Goal: Task Accomplishment & Management: Manage account settings

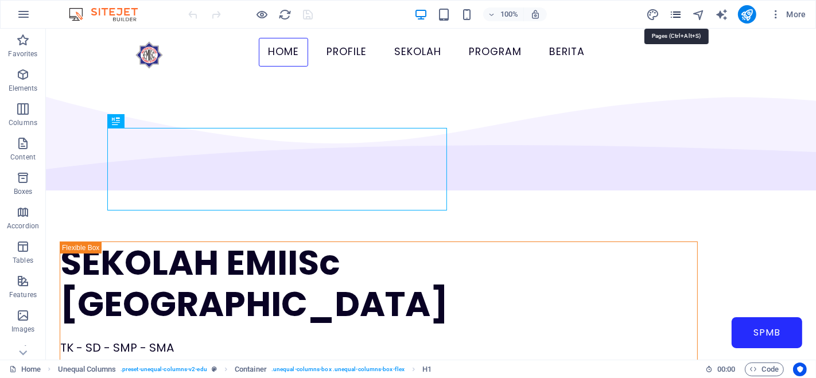
click at [677, 11] on icon "pages" at bounding box center [675, 14] width 13 height 13
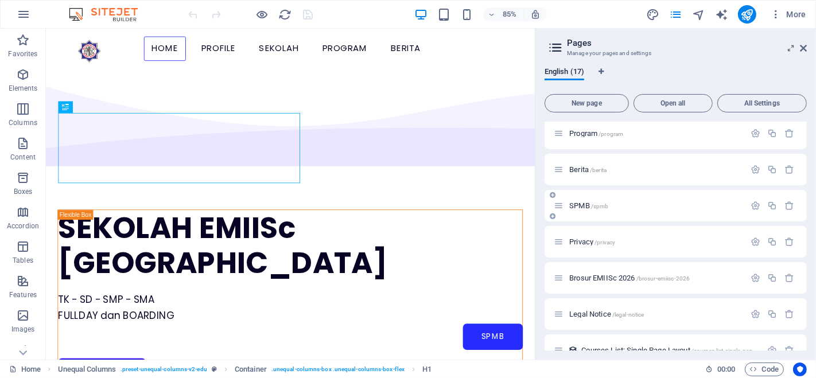
scroll to position [221, 0]
click at [582, 209] on span "SPMB /spmb" at bounding box center [588, 209] width 39 height 9
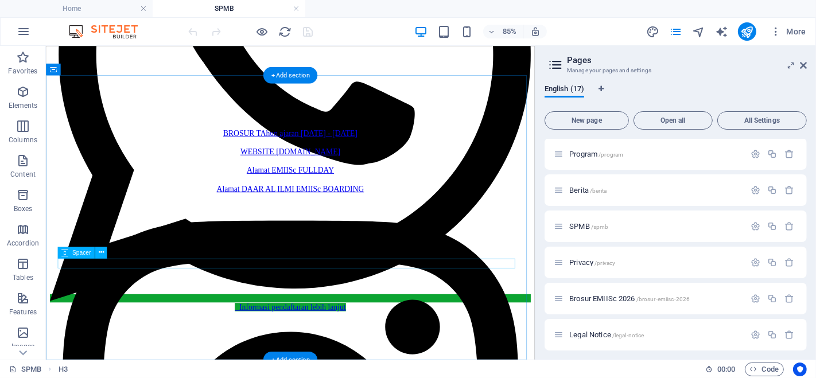
scroll to position [629, 0]
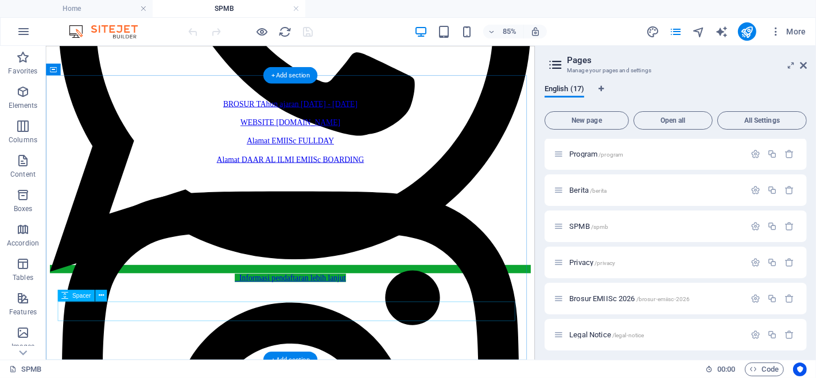
select select "px"
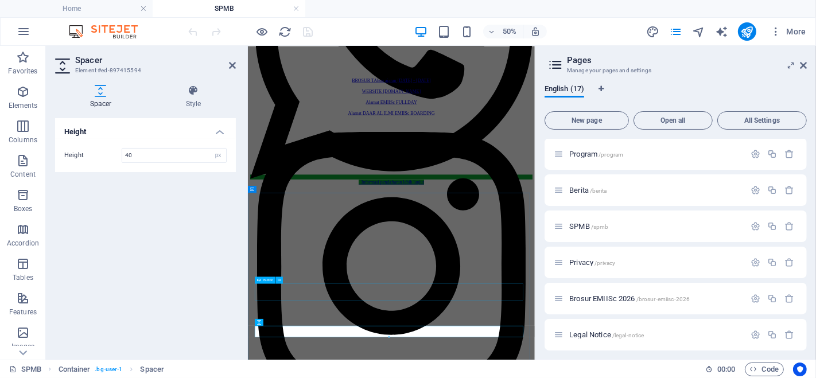
scroll to position [370, 0]
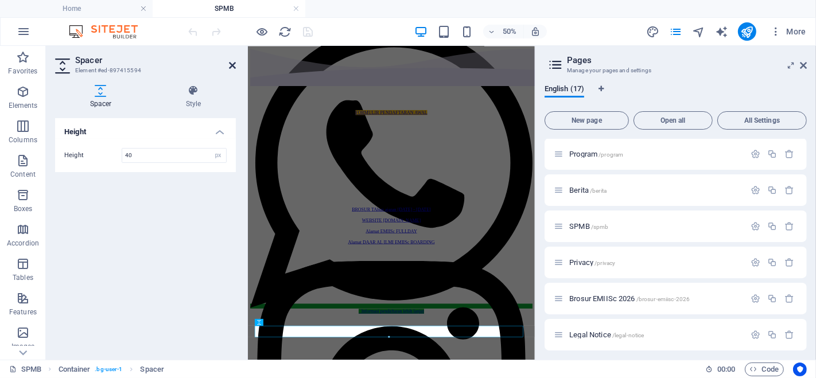
click at [232, 67] on icon at bounding box center [232, 65] width 7 height 9
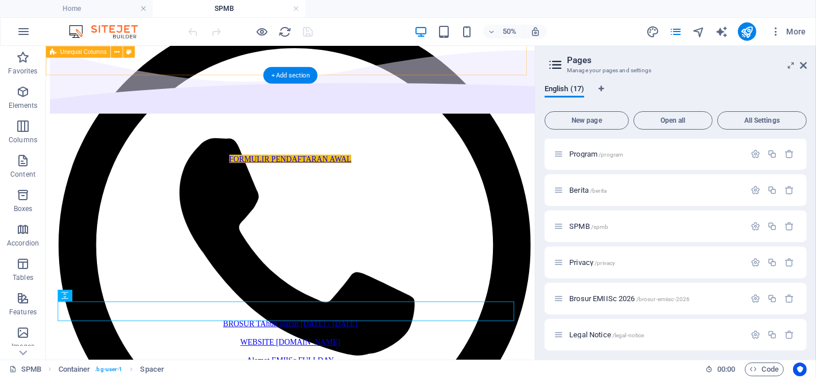
scroll to position [629, 0]
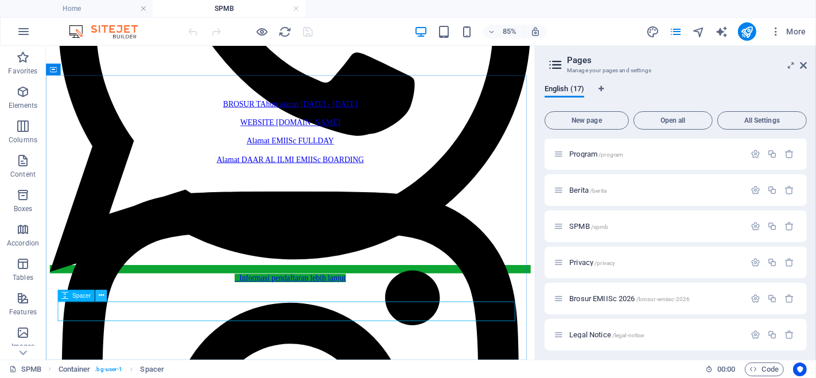
click at [99, 300] on icon at bounding box center [100, 295] width 5 height 10
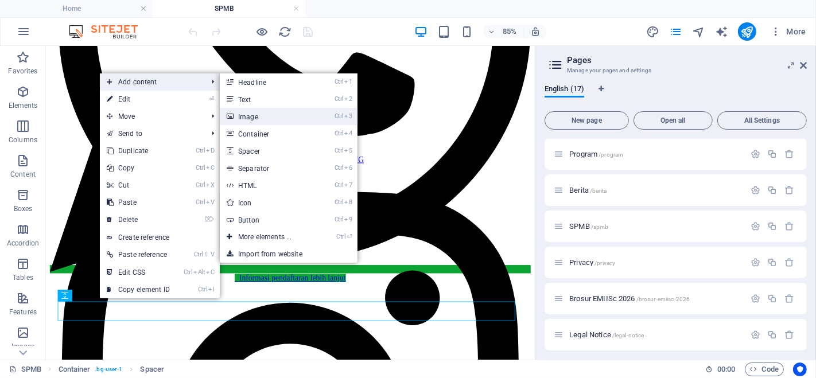
drag, startPoint x: 250, startPoint y: 114, endPoint x: 6, endPoint y: 138, distance: 245.2
click at [250, 114] on link "Ctrl 3 Image" at bounding box center [267, 116] width 95 height 17
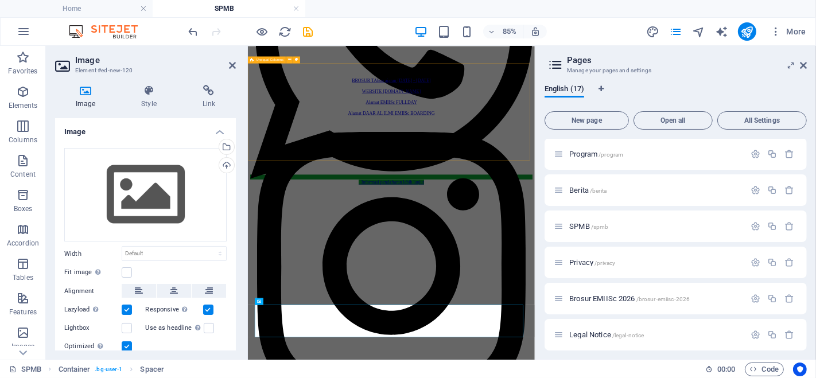
scroll to position [435, 0]
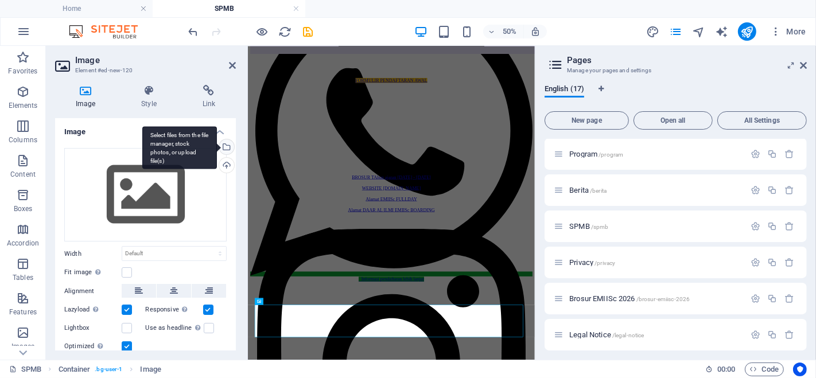
click at [226, 145] on div "Select files from the file manager, stock photos, or upload file(s)" at bounding box center [225, 148] width 17 height 17
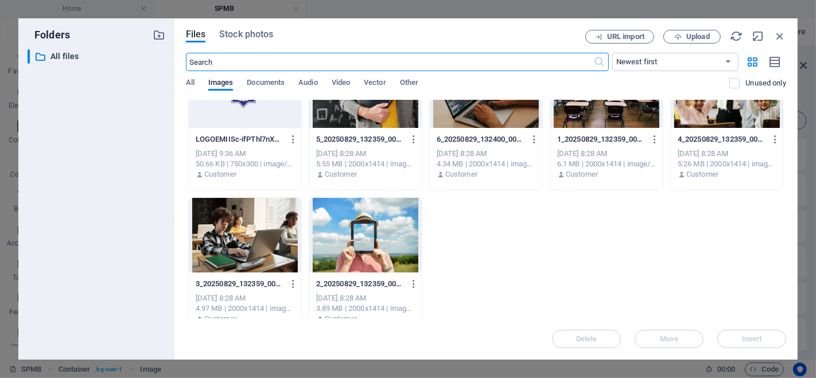
scroll to position [0, 0]
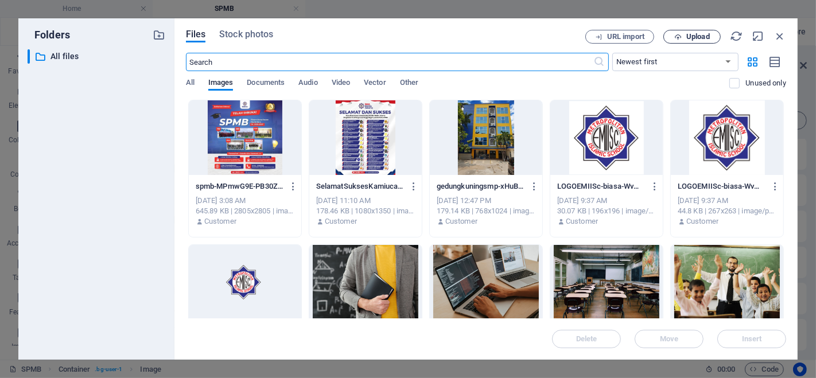
click at [684, 33] on span "Upload" at bounding box center [692, 36] width 47 height 7
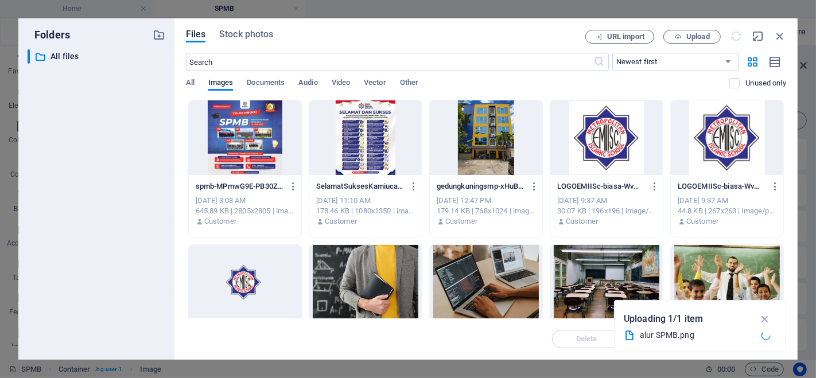
scroll to position [435, 0]
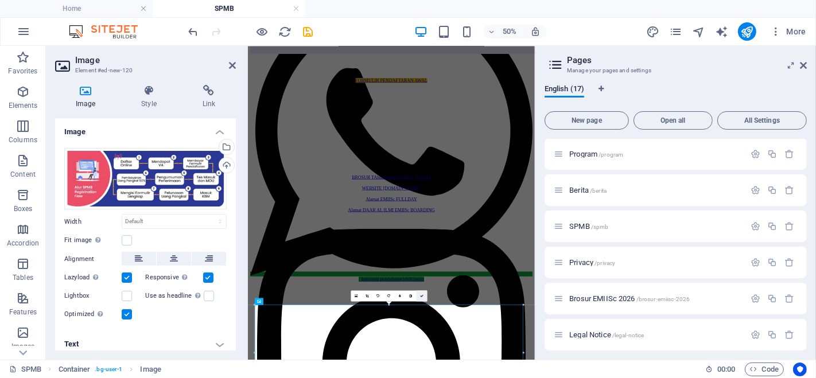
click at [423, 295] on icon at bounding box center [421, 296] width 3 height 3
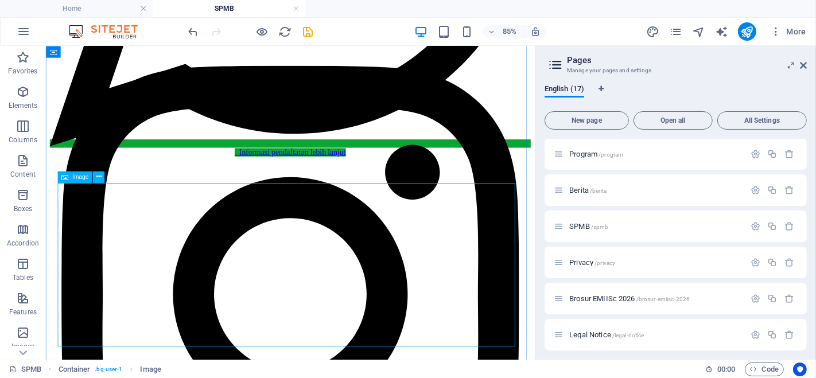
scroll to position [822, 0]
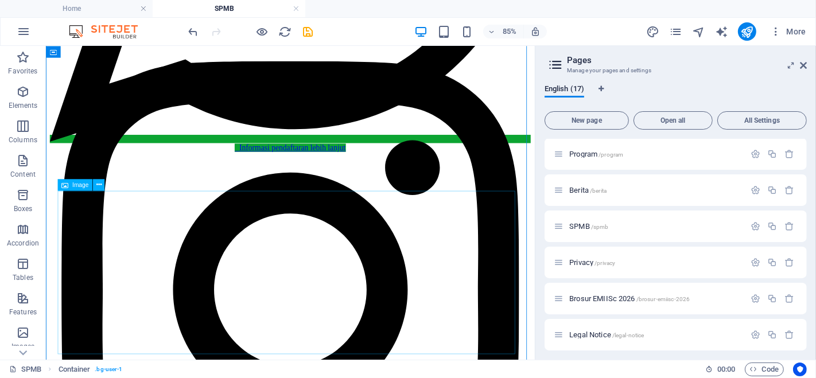
scroll to position [783, 0]
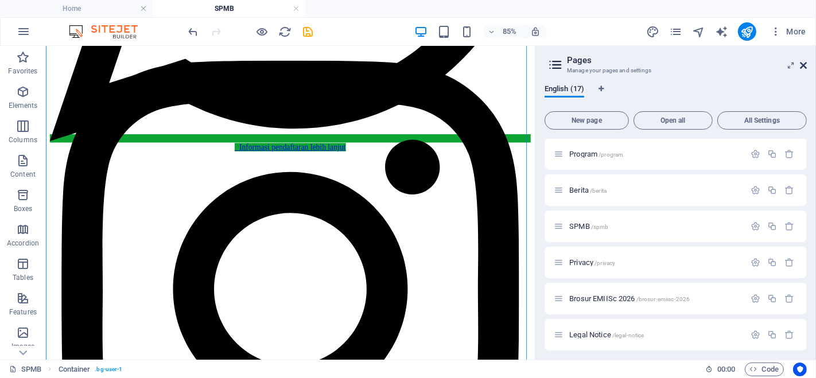
click at [803, 63] on icon at bounding box center [803, 65] width 7 height 9
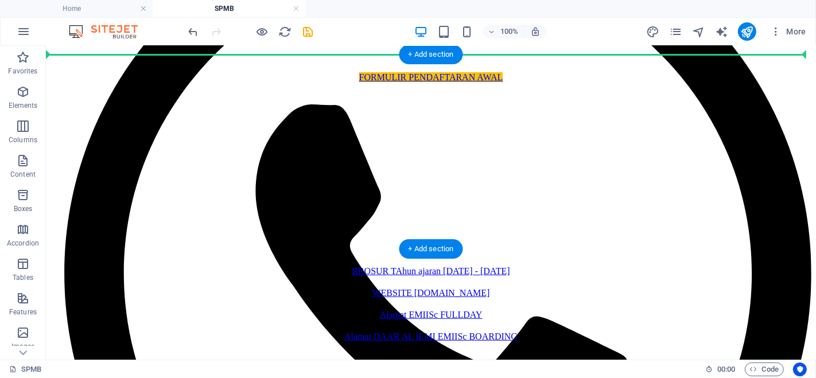
scroll to position [395, 0]
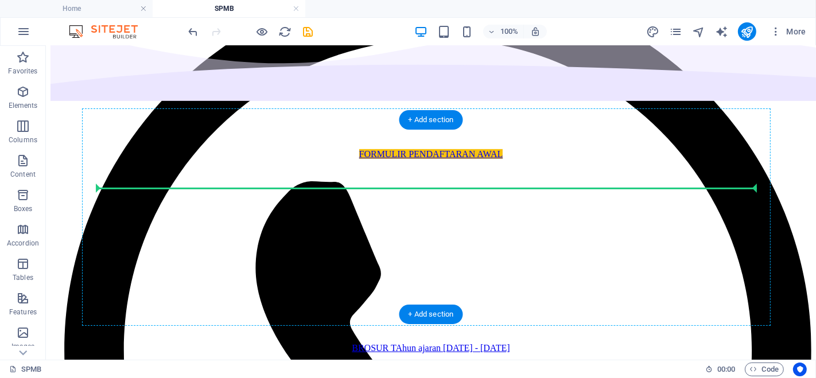
drag, startPoint x: 629, startPoint y: 315, endPoint x: 553, endPoint y: 181, distance: 154.2
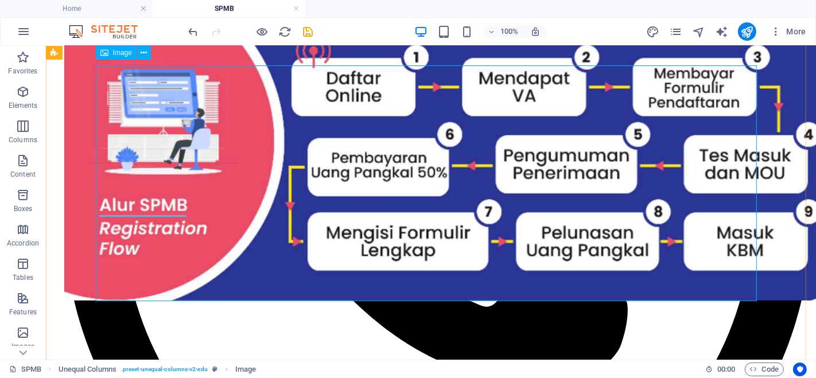
scroll to position [518, 0]
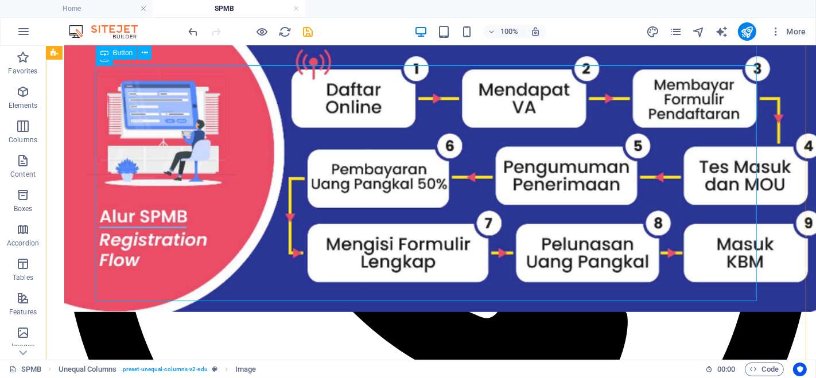
click at [632, 36] on div "FORMULIR PENDAFTARAN AWAL" at bounding box center [431, 31] width 734 height 10
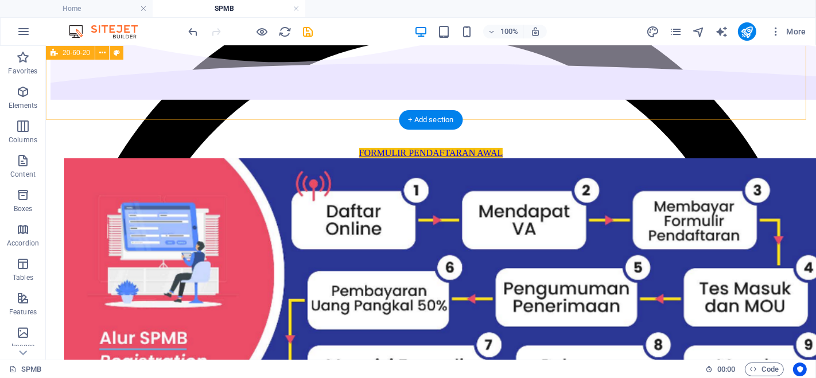
scroll to position [395, 0]
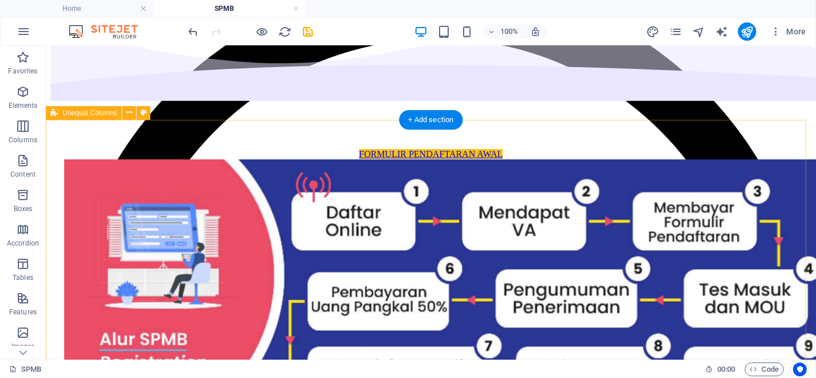
click at [598, 126] on div "FORMULIR PENDAFTARAN AWAL" at bounding box center [430, 292] width 761 height 566
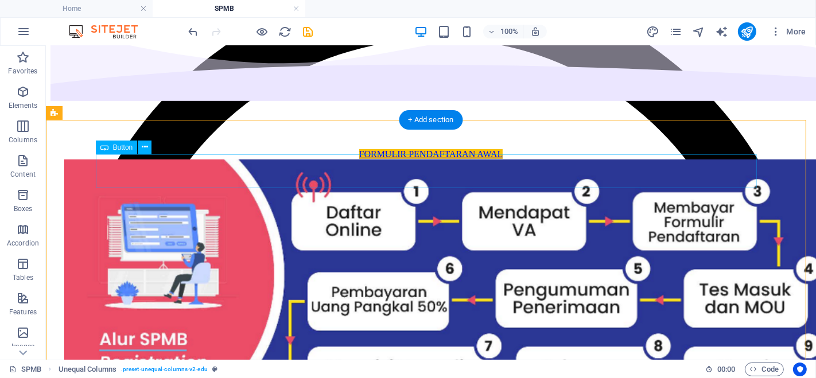
click at [449, 159] on div "FORMULIR PENDAFTARAN AWAL" at bounding box center [431, 154] width 734 height 10
click at [144, 148] on icon at bounding box center [145, 147] width 6 height 12
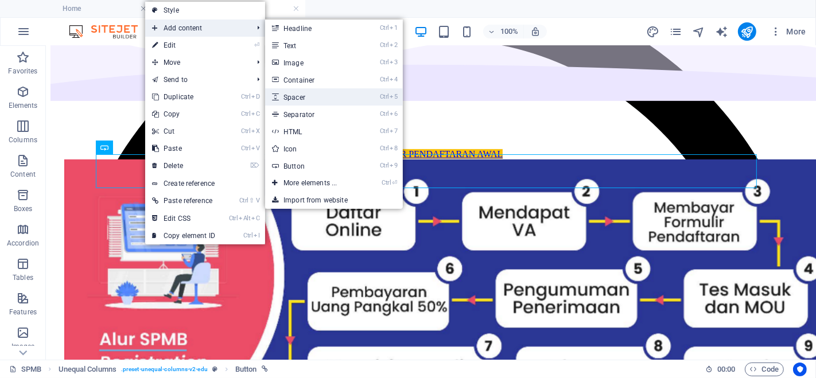
click at [300, 94] on link "Ctrl 5 Spacer" at bounding box center [312, 96] width 95 height 17
select select "px"
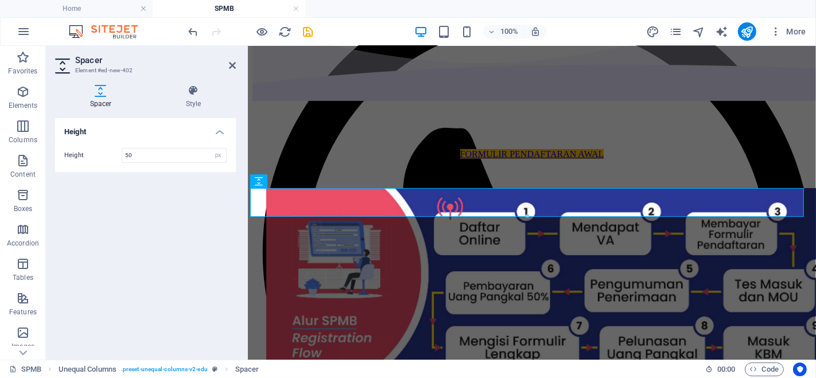
click at [205, 215] on div "Height Height 50 px rem vh vw" at bounding box center [145, 234] width 181 height 233
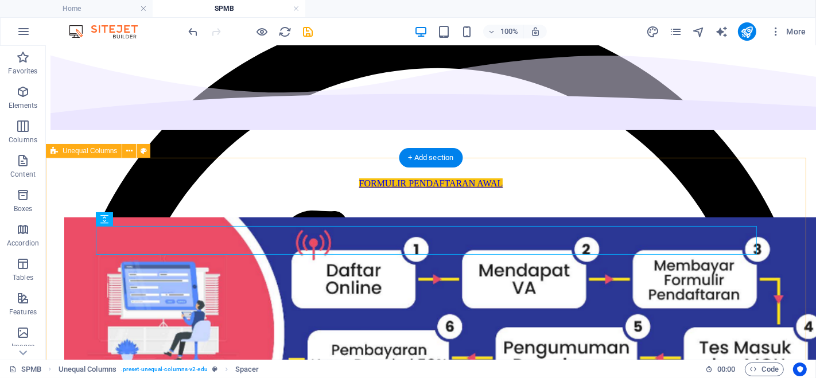
scroll to position [369, 0]
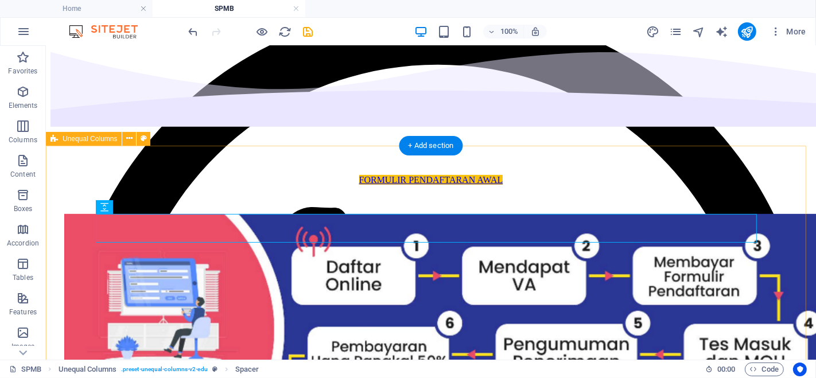
click at [375, 167] on div "FORMULIR PENDAFTARAN AWAL" at bounding box center [430, 331] width 761 height 595
click at [353, 162] on div "FORMULIR PENDAFTARAN AWAL" at bounding box center [430, 331] width 761 height 595
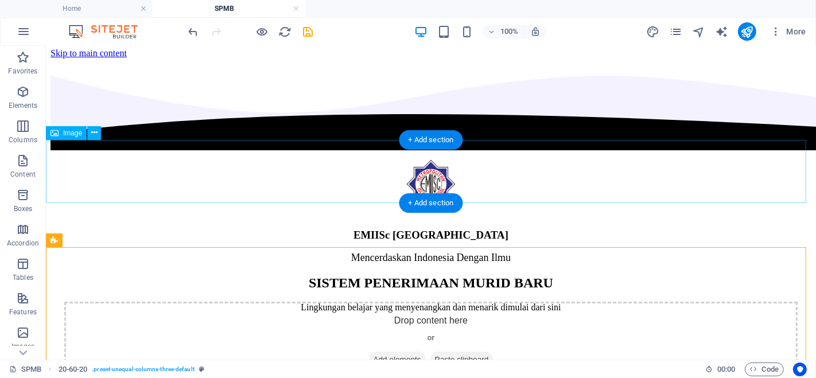
scroll to position [0, 0]
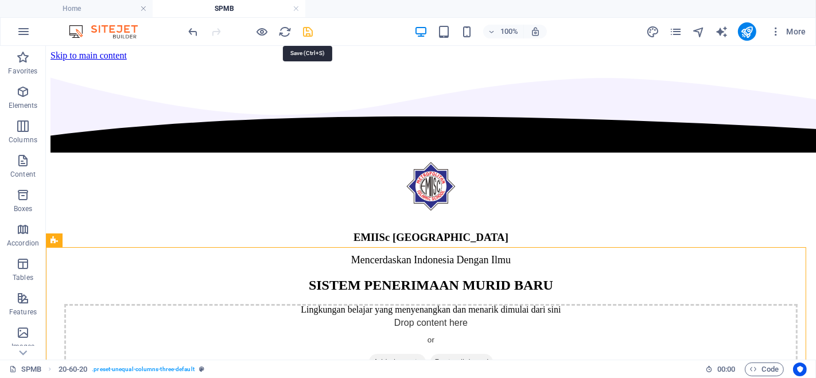
click at [302, 33] on icon "save" at bounding box center [308, 31] width 13 height 13
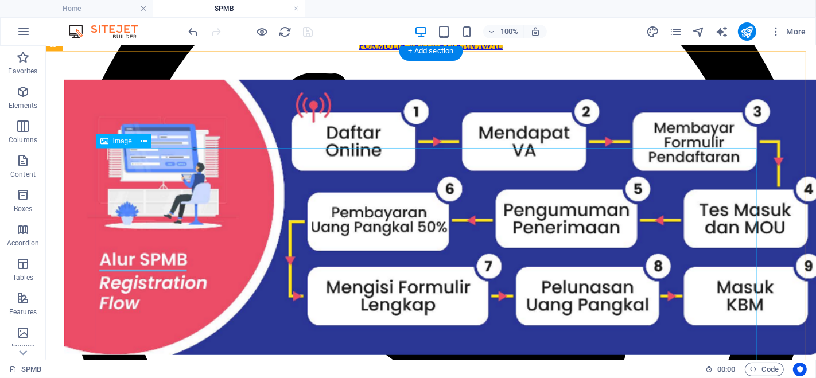
scroll to position [504, 0]
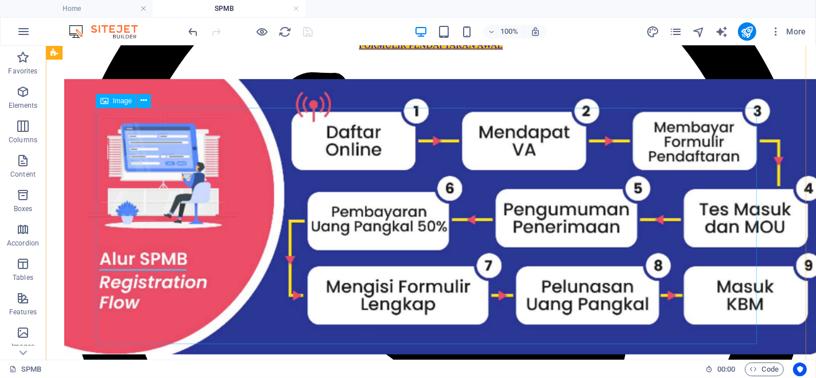
click at [154, 130] on figure at bounding box center [431, 218] width 734 height 278
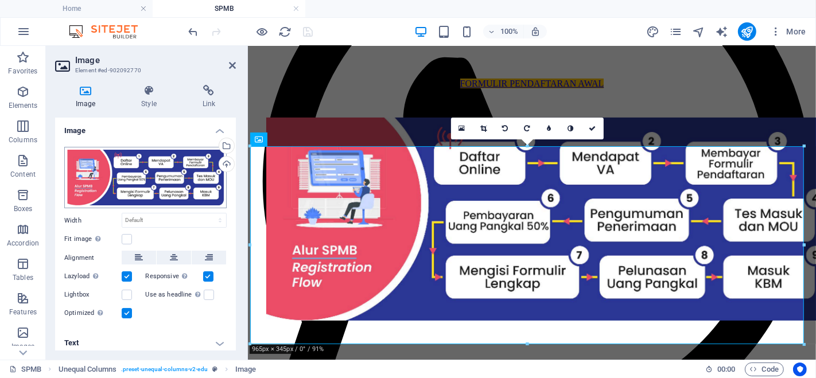
scroll to position [0, 0]
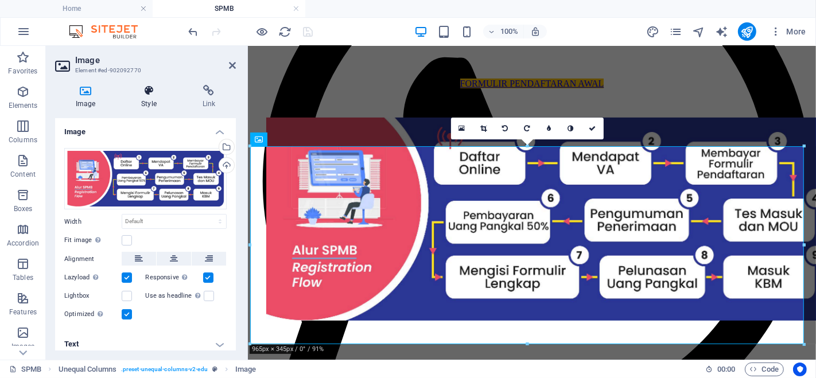
click at [153, 88] on icon at bounding box center [149, 90] width 56 height 11
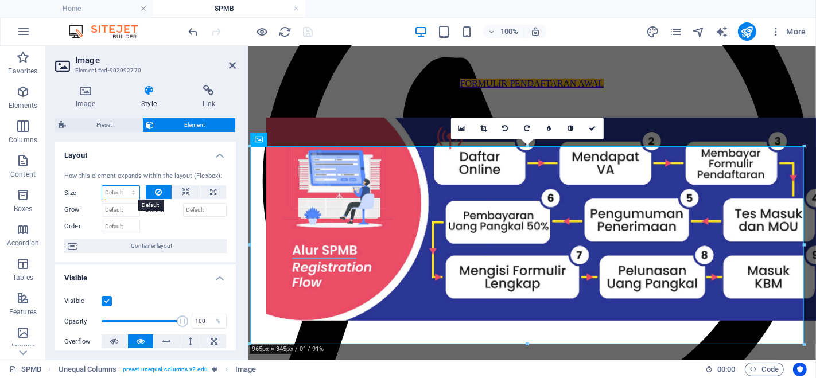
click at [130, 191] on select "Default auto px % 1/1 1/2 1/3 1/4 1/5 1/6 1/7 1/8 1/9 1/10" at bounding box center [120, 193] width 37 height 14
select select "%"
click at [122, 186] on select "Default auto px % 1/1 1/2 1/3 1/4 1/5 1/6 1/7 1/8 1/9 1/10" at bounding box center [120, 193] width 37 height 14
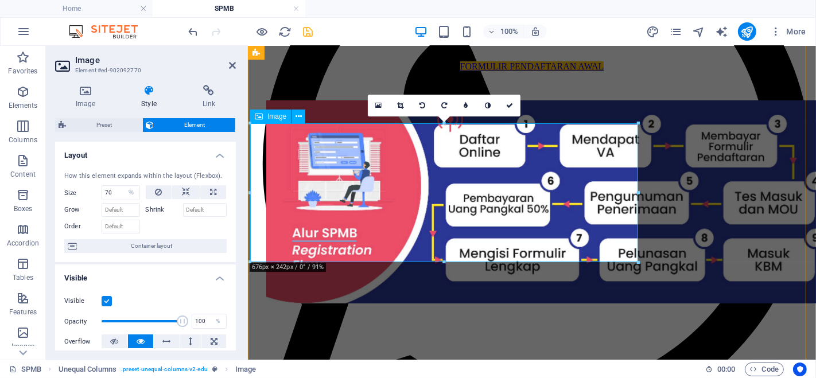
scroll to position [474, 0]
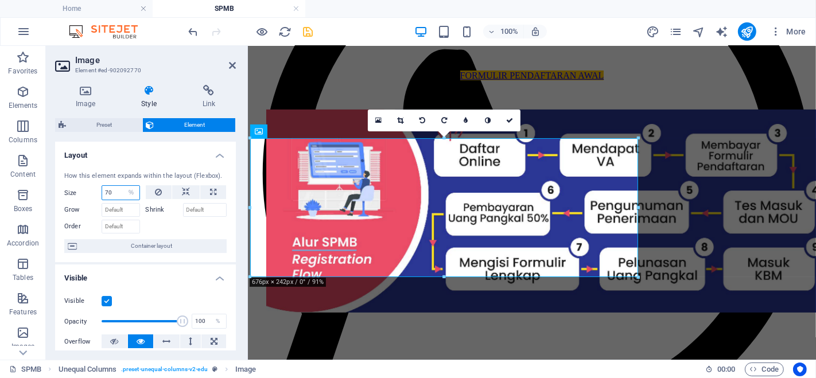
click at [116, 192] on input "70" at bounding box center [120, 193] width 37 height 14
type input "7"
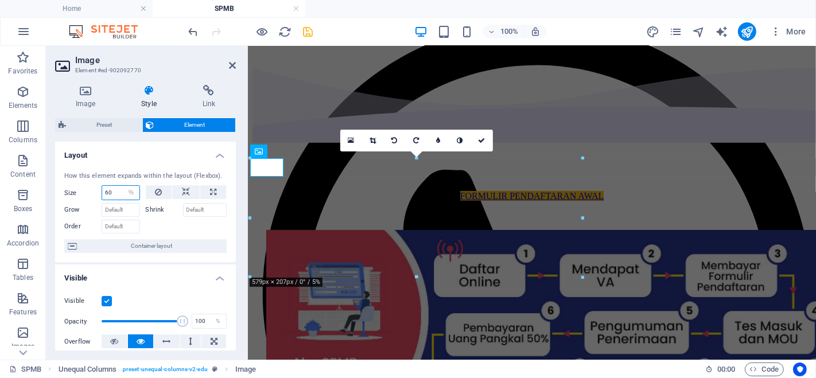
scroll to position [454, 0]
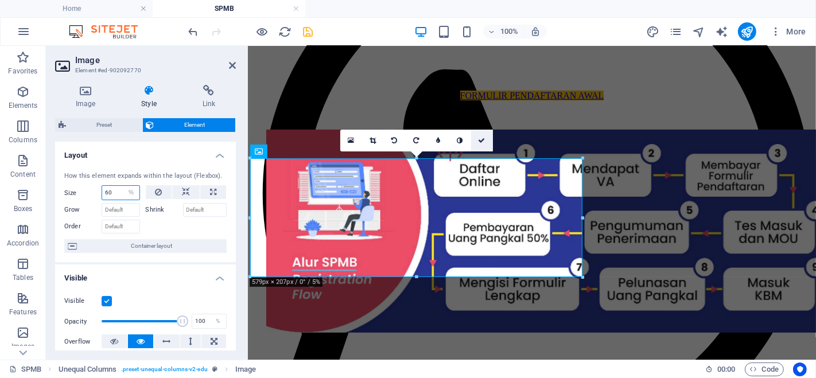
type input "60"
click at [485, 142] on icon at bounding box center [481, 140] width 7 height 7
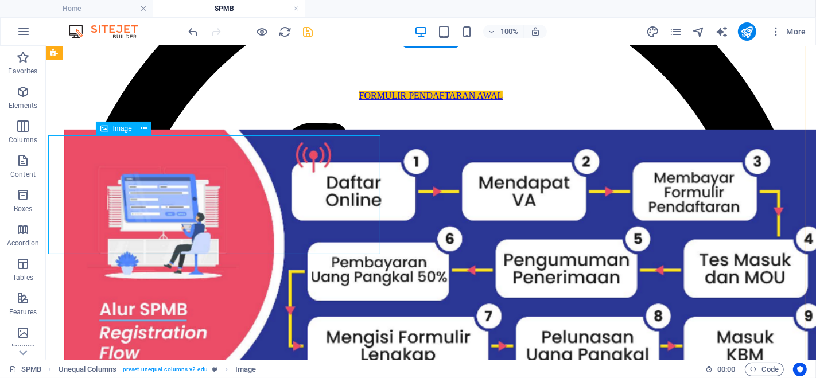
scroll to position [476, 0]
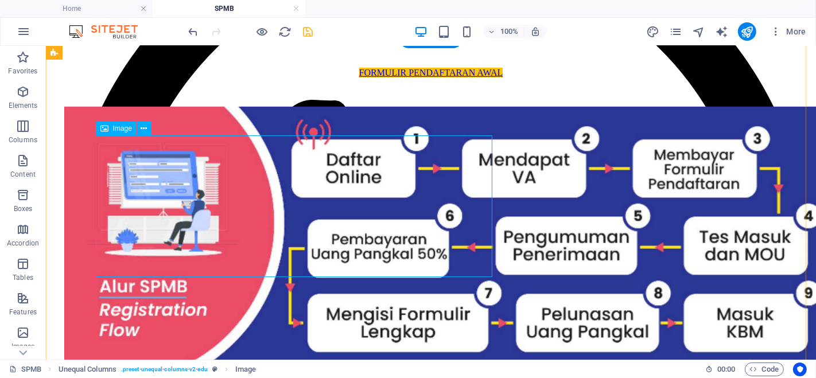
click at [342, 161] on figure at bounding box center [431, 245] width 734 height 278
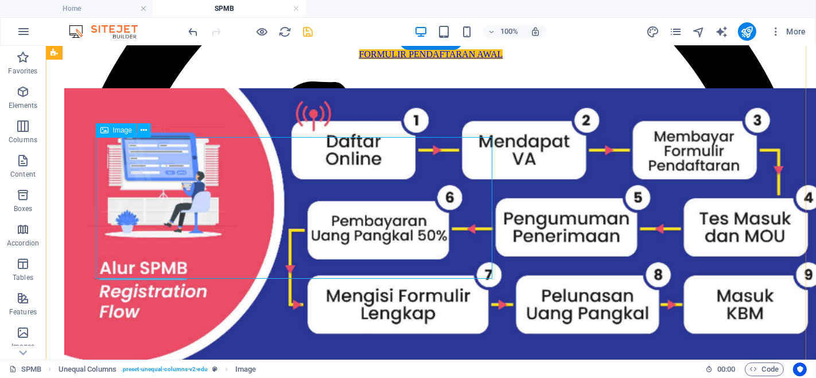
scroll to position [475, 0]
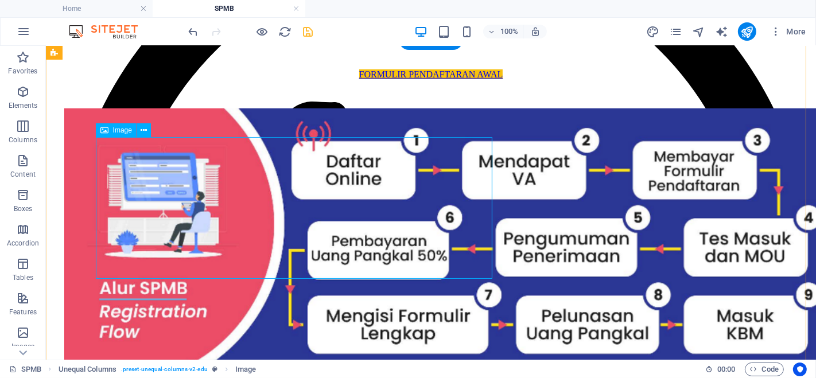
click at [316, 196] on figure at bounding box center [431, 247] width 734 height 278
select select "%"
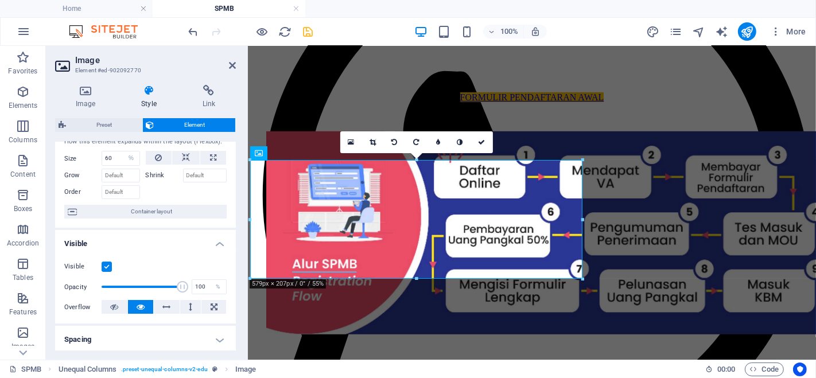
scroll to position [15, 0]
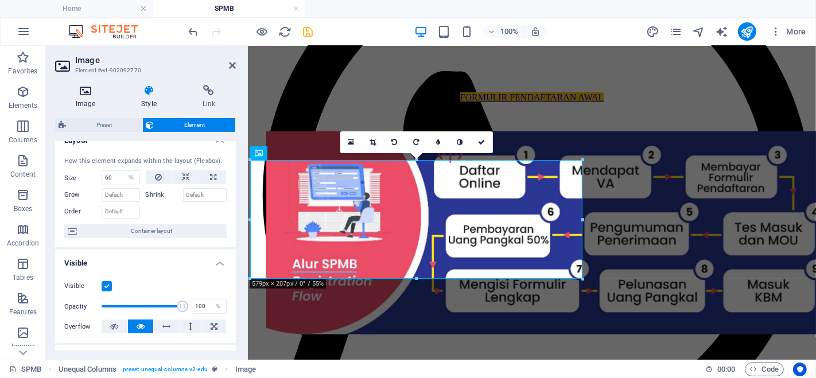
click at [90, 94] on icon at bounding box center [85, 90] width 61 height 11
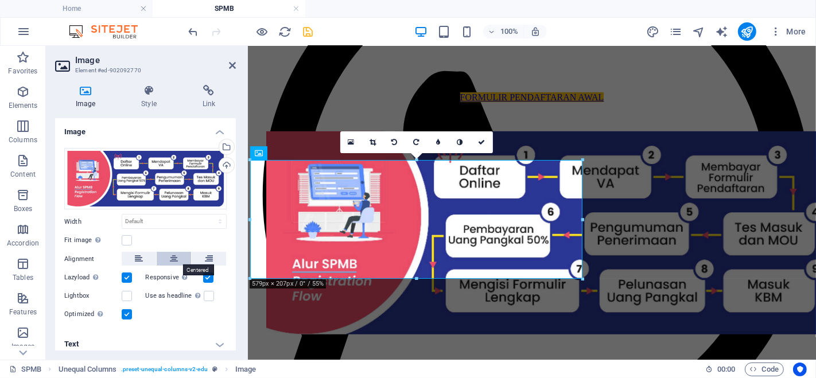
click at [173, 257] on icon at bounding box center [174, 259] width 8 height 14
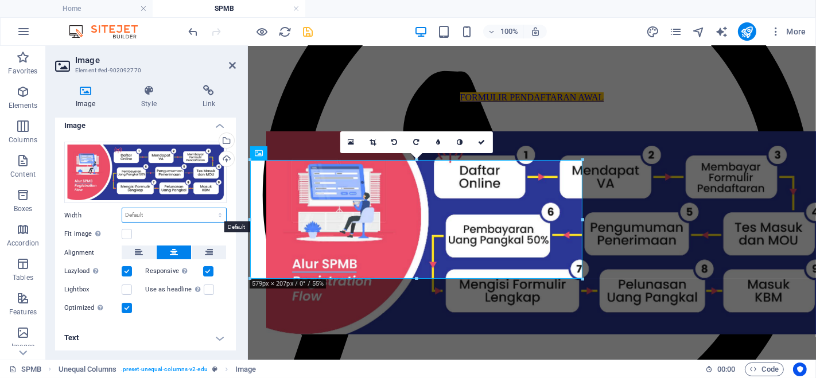
click at [190, 217] on select "Default auto px rem % em vh vw" at bounding box center [174, 215] width 104 height 14
click at [108, 213] on label "Width" at bounding box center [92, 215] width 57 height 6
click at [171, 211] on select "Default auto px rem % em vh vw" at bounding box center [174, 215] width 104 height 14
click at [122, 208] on select "Default auto px rem % em vh vw" at bounding box center [174, 215] width 104 height 14
click at [197, 212] on select "Default auto px rem % em vh vw" at bounding box center [174, 215] width 104 height 14
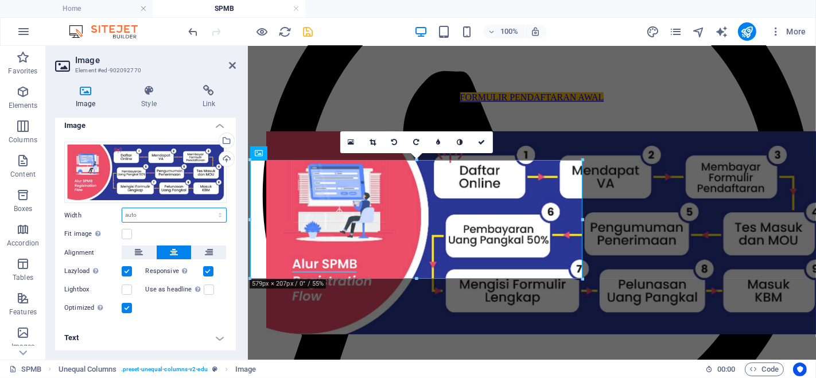
select select "%"
click at [208, 208] on select "Default auto px rem % em vh vw" at bounding box center [174, 215] width 104 height 14
type input "60"
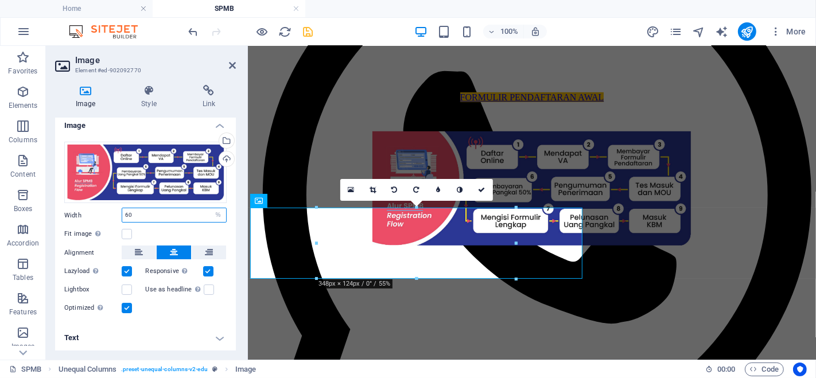
scroll to position [404, 0]
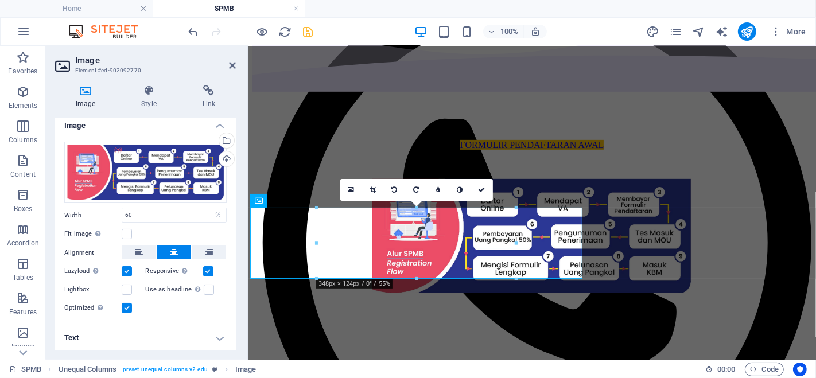
click at [228, 204] on div "Drag files here, click to choose files or select files from Files or our free s…" at bounding box center [145, 229] width 181 height 192
click at [600, 268] on div "FORMULIR PENDAFTARAN AWAL" at bounding box center [531, 215] width 559 height 433
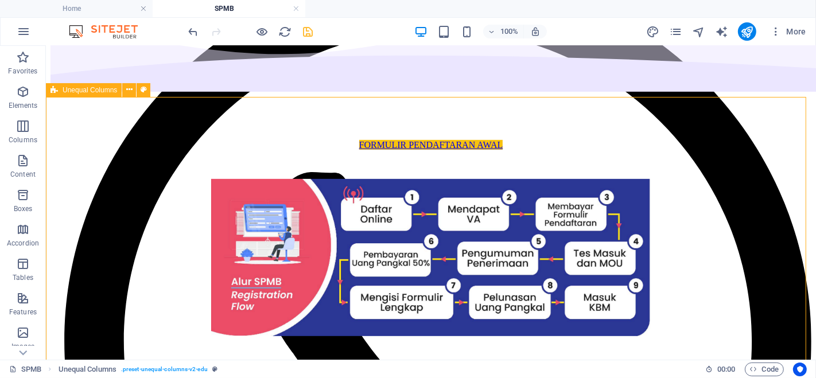
scroll to position [418, 0]
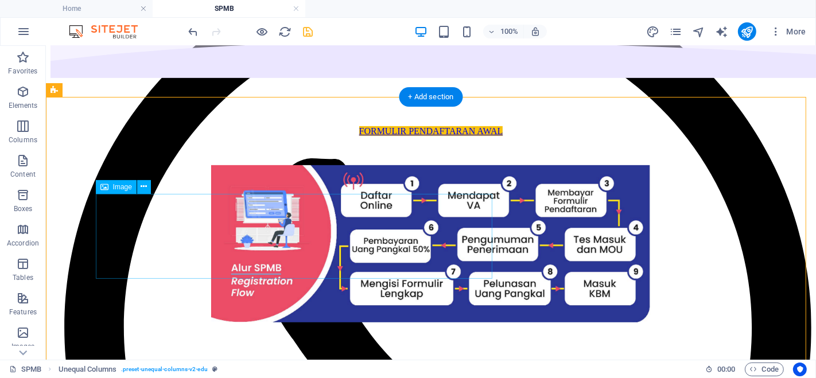
click at [344, 244] on figure at bounding box center [431, 245] width 734 height 160
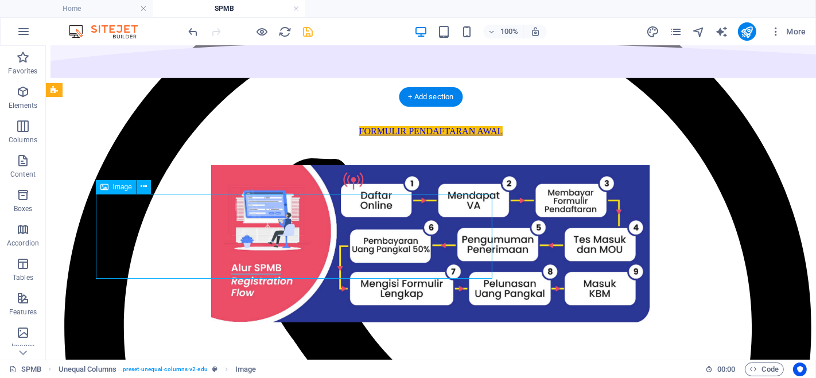
click at [331, 246] on figure at bounding box center [431, 245] width 734 height 160
select select "%"
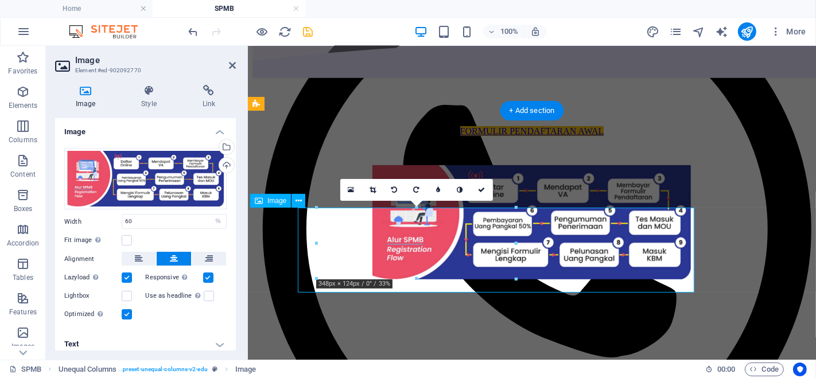
scroll to position [404, 0]
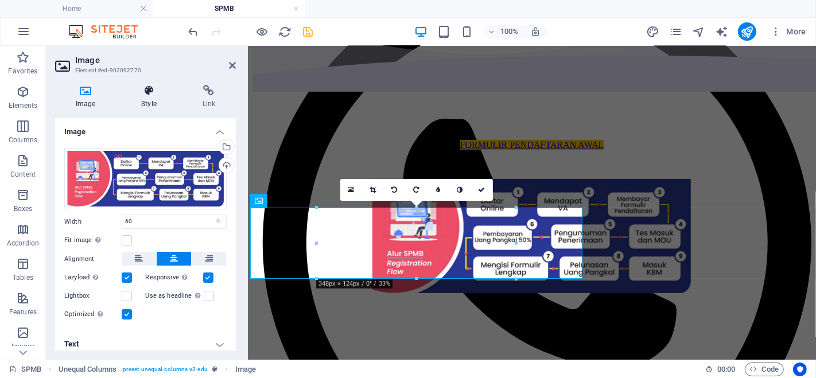
click at [148, 90] on icon at bounding box center [149, 90] width 56 height 11
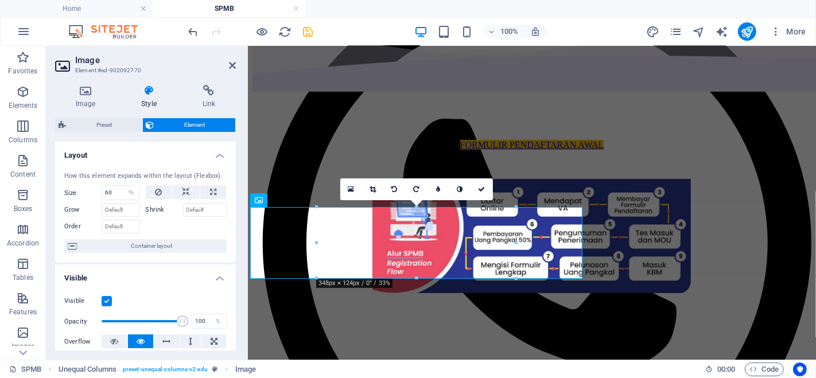
scroll to position [405, 0]
click at [113, 192] on input "60" at bounding box center [120, 193] width 37 height 14
type input "6"
type input "100"
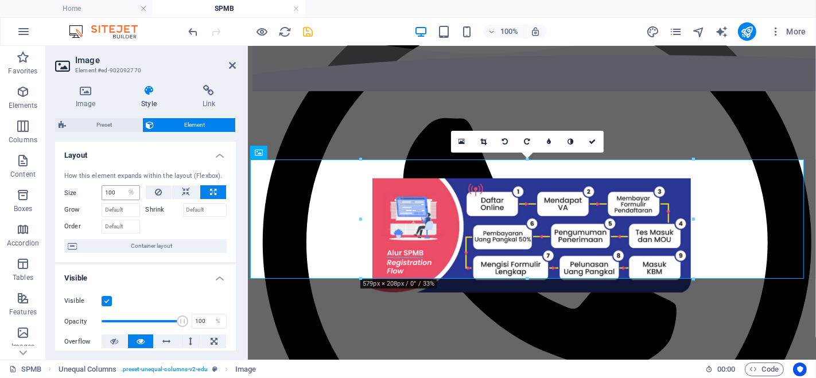
scroll to position [452, 0]
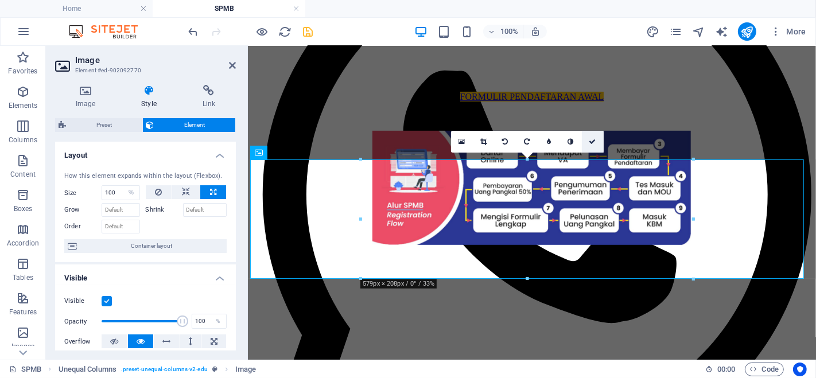
click at [594, 142] on icon at bounding box center [593, 141] width 7 height 7
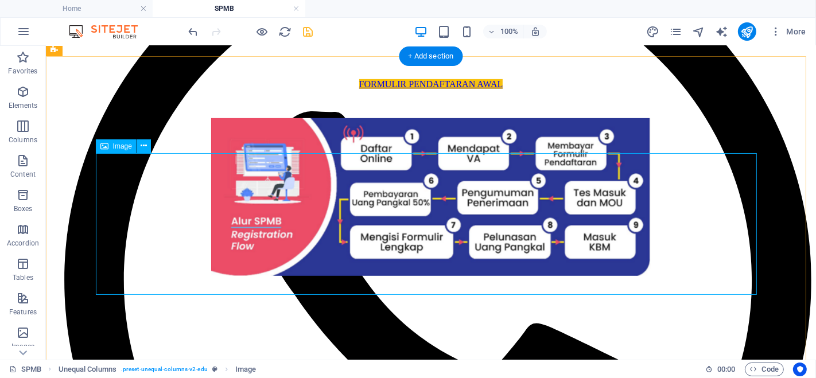
scroll to position [474, 0]
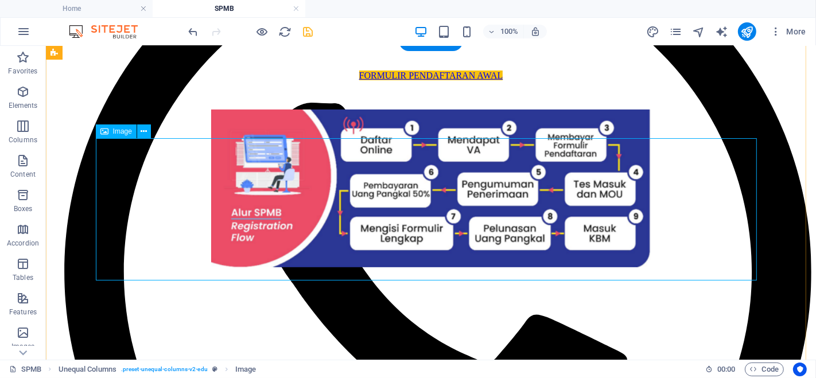
click at [640, 219] on figure at bounding box center [431, 189] width 734 height 160
click at [455, 193] on figure at bounding box center [431, 189] width 734 height 160
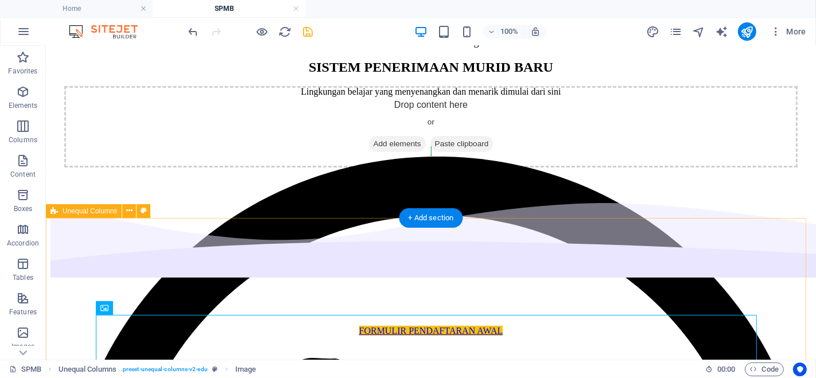
scroll to position [213, 0]
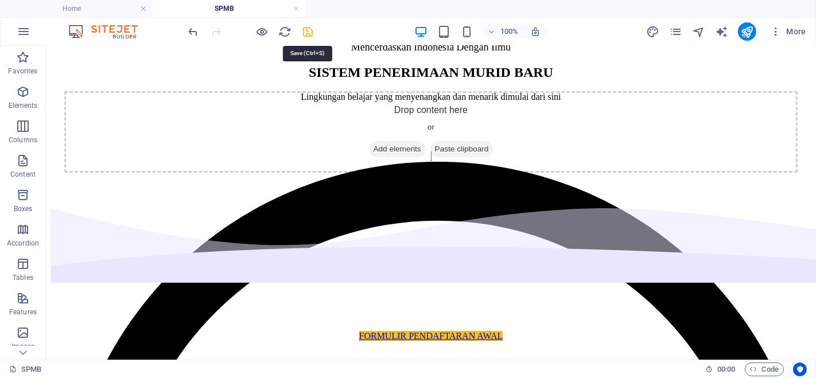
click at [307, 29] on icon "save" at bounding box center [308, 31] width 13 height 13
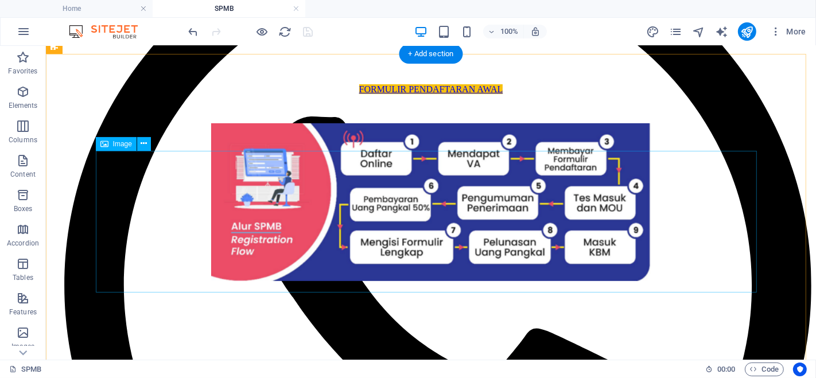
scroll to position [462, 0]
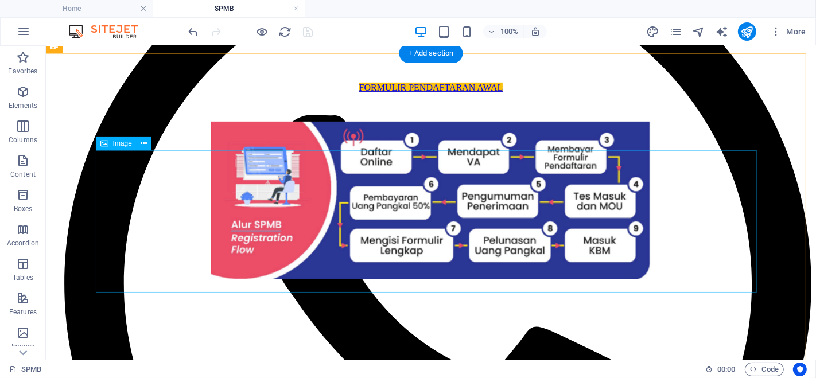
click at [681, 214] on figure at bounding box center [431, 201] width 734 height 160
click at [381, 177] on figure at bounding box center [431, 201] width 734 height 160
click at [233, 151] on figure at bounding box center [431, 201] width 734 height 160
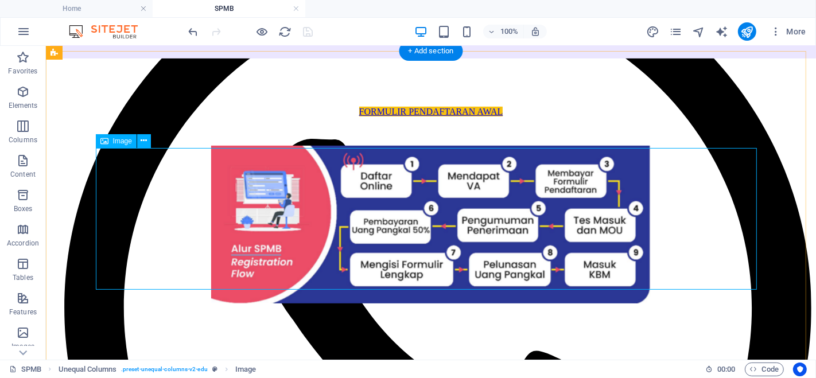
scroll to position [435, 0]
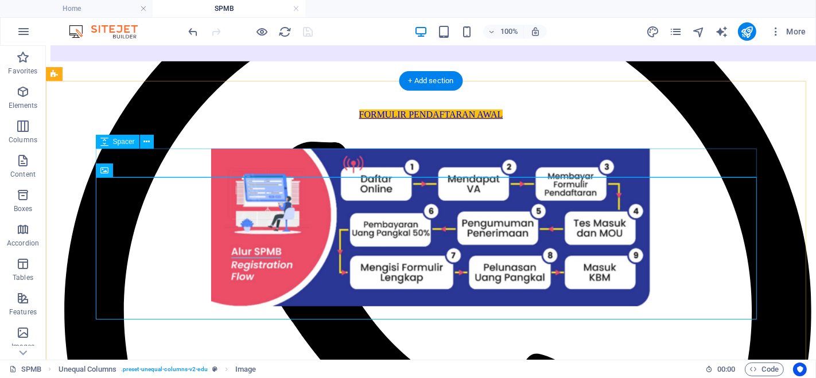
click at [410, 148] on div at bounding box center [431, 133] width 734 height 29
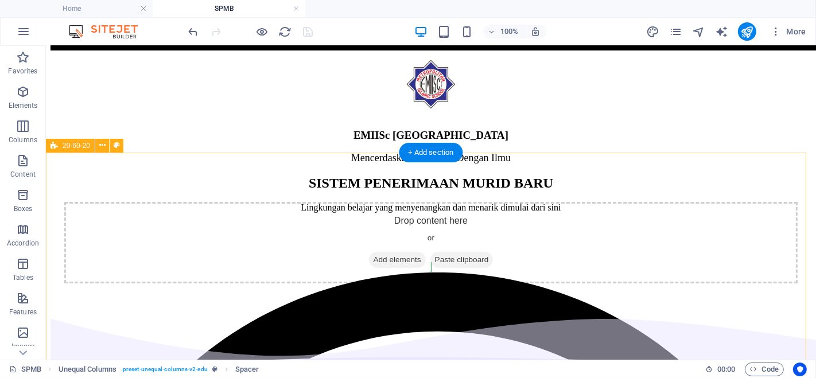
scroll to position [95, 0]
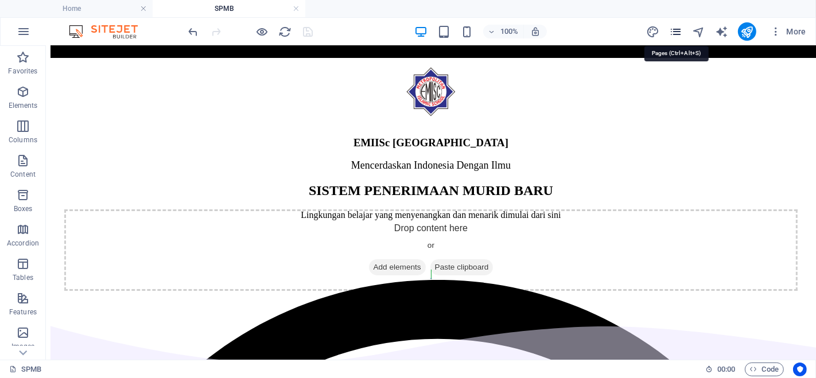
click at [676, 33] on icon "pages" at bounding box center [675, 31] width 13 height 13
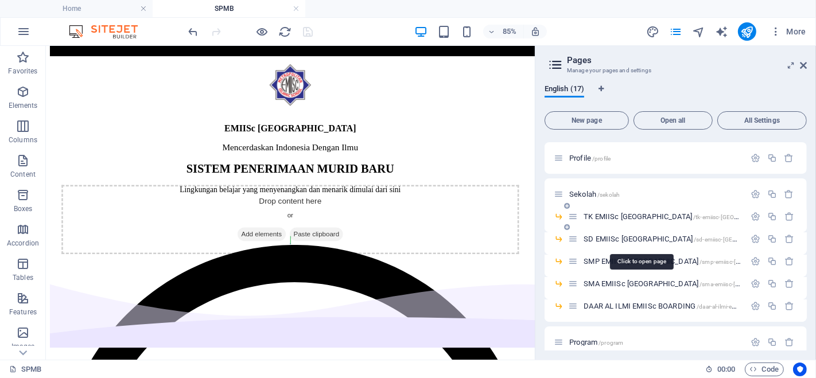
scroll to position [36, 0]
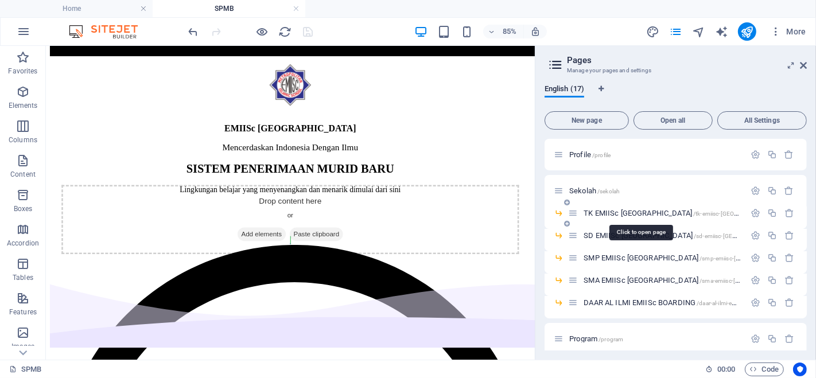
click at [625, 212] on span "TK EMIISc [GEOGRAPHIC_DATA] /tk-emiisc-[GEOGRAPHIC_DATA]" at bounding box center [682, 213] width 196 height 9
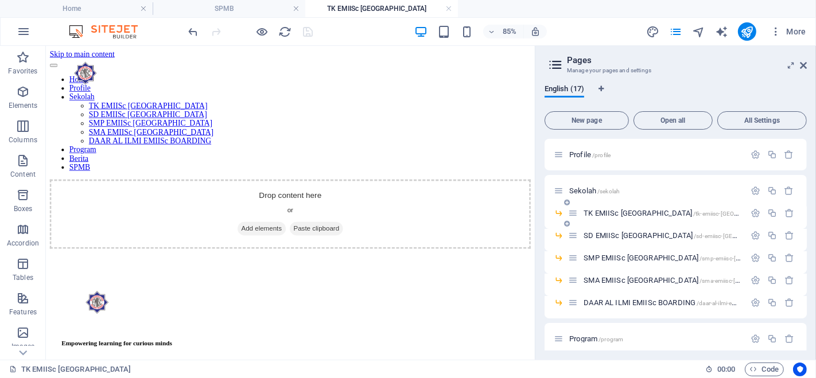
scroll to position [0, 0]
click at [626, 235] on span "SD EMIISc [GEOGRAPHIC_DATA] /sd-emiisc-[GEOGRAPHIC_DATA]" at bounding box center [683, 235] width 198 height 9
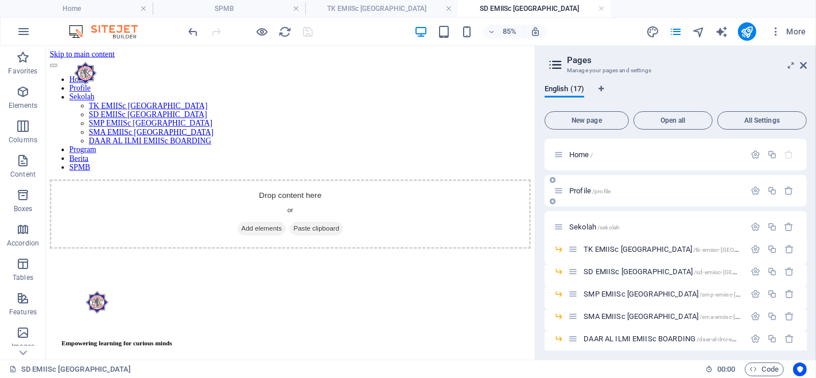
click at [587, 191] on span "Profile /profile" at bounding box center [589, 191] width 41 height 9
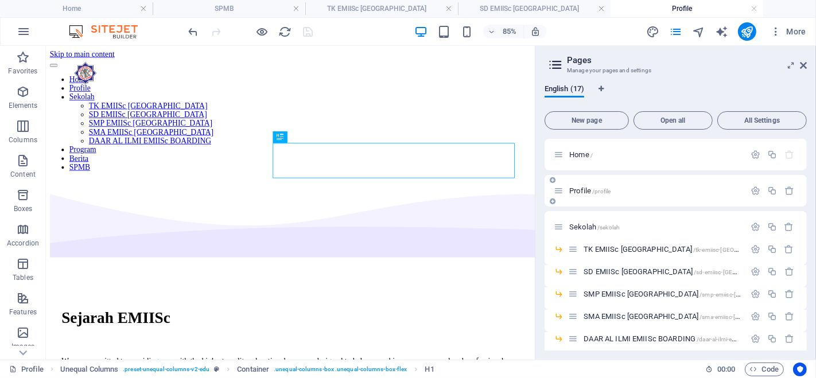
click at [587, 191] on span "Profile /profile" at bounding box center [589, 191] width 41 height 9
click at [616, 196] on div "Profile /profile" at bounding box center [649, 190] width 191 height 13
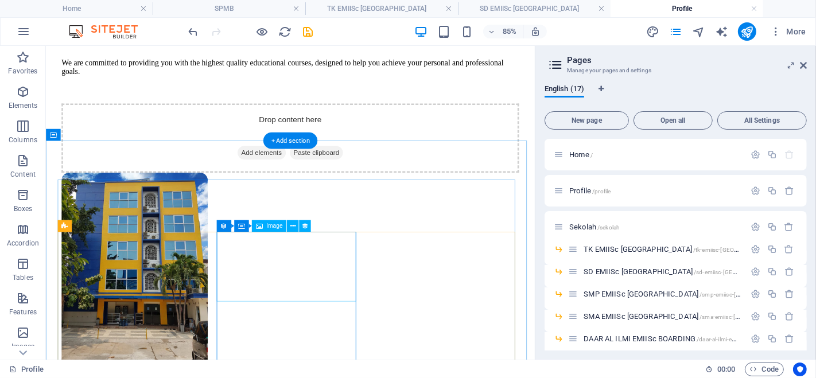
scroll to position [353, 0]
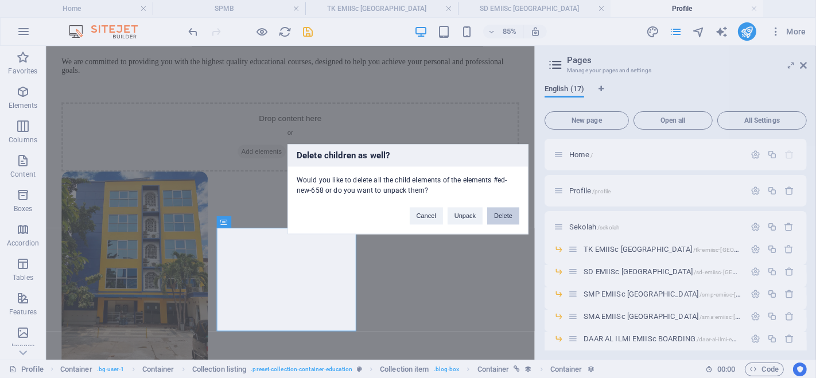
click at [498, 216] on button "Delete" at bounding box center [503, 215] width 32 height 17
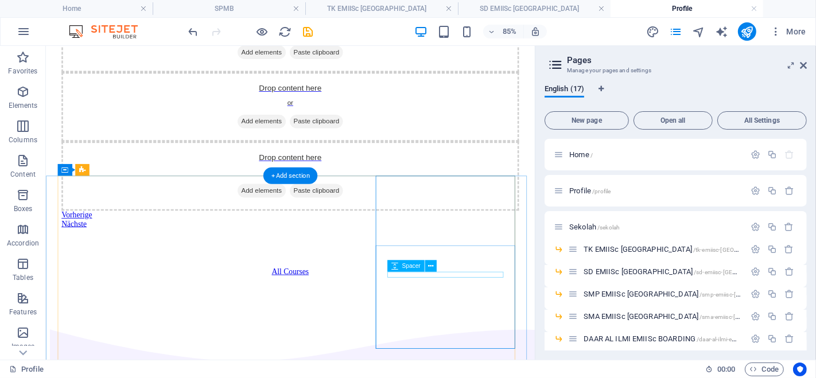
scroll to position [1039, 0]
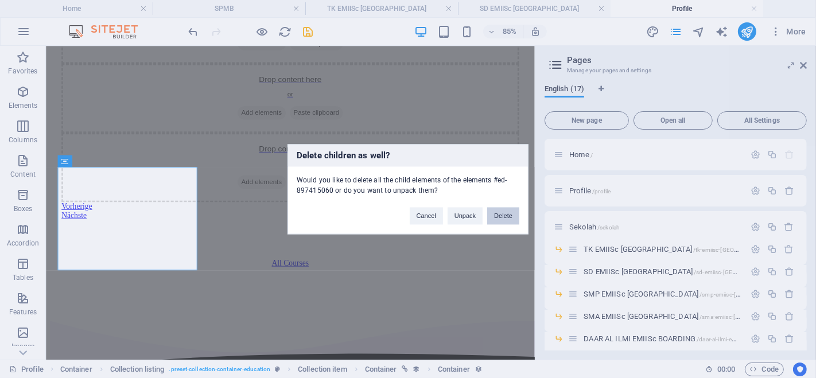
click at [500, 216] on button "Delete" at bounding box center [503, 215] width 32 height 17
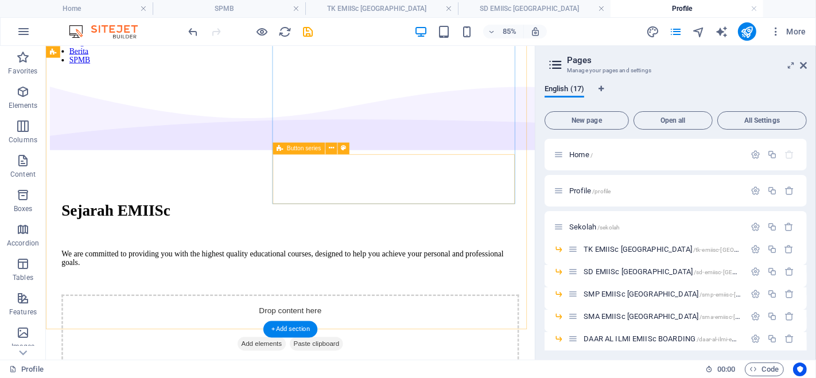
scroll to position [0, 0]
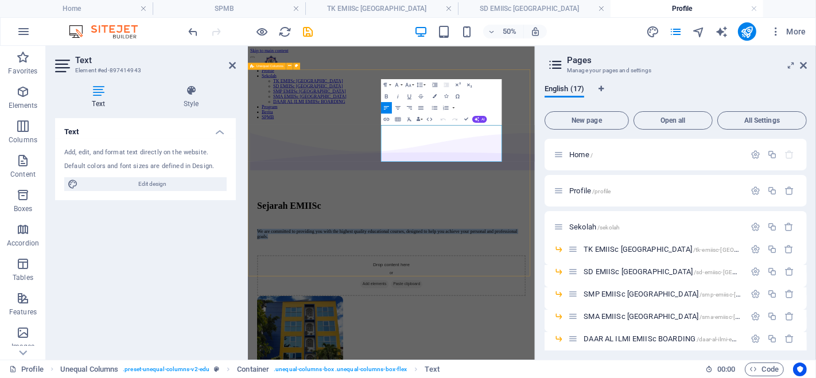
drag, startPoint x: 711, startPoint y: 265, endPoint x: 498, endPoint y: 211, distance: 219.6
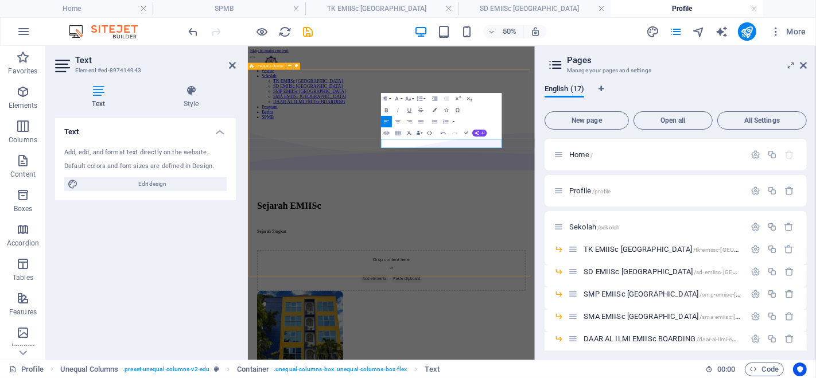
scroll to position [0, 3]
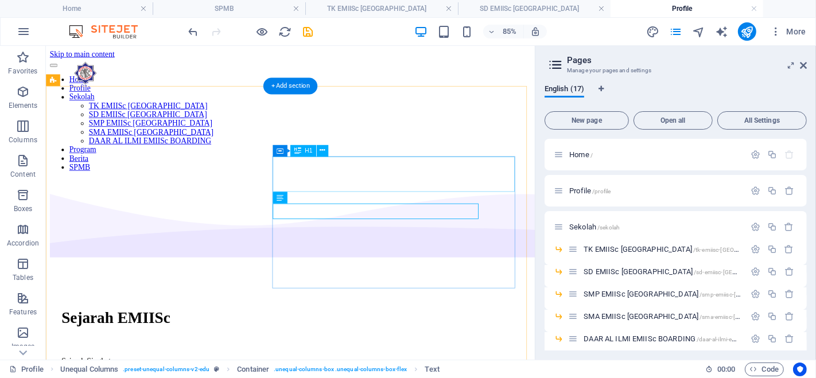
click at [476, 355] on div "Sejarah EMIISc" at bounding box center [333, 365] width 538 height 21
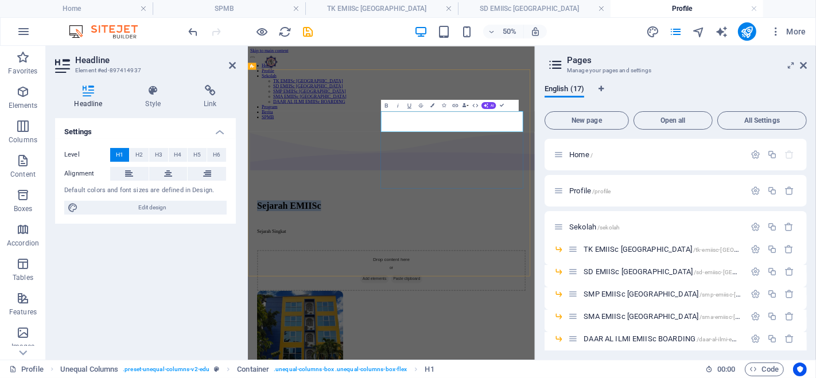
click at [658, 355] on h1 "Sejarah EMIISc" at bounding box center [534, 365] width 537 height 21
drag, startPoint x: 787, startPoint y: 196, endPoint x: 676, endPoint y: 199, distance: 111.4
click at [676, 355] on h1 "Sejarah SEMIISc" at bounding box center [534, 365] width 537 height 21
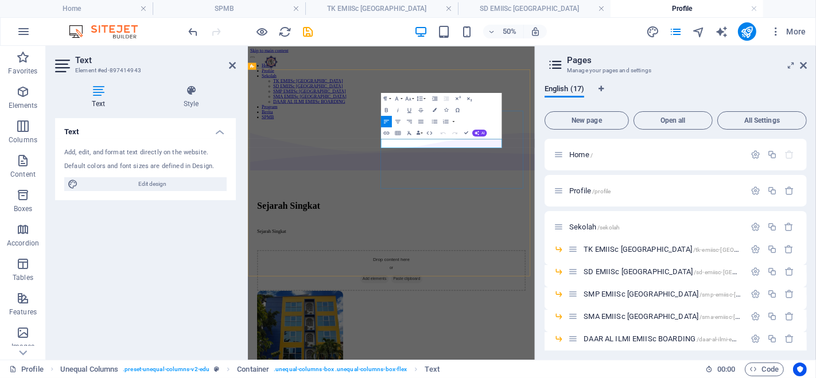
drag, startPoint x: 614, startPoint y: 241, endPoint x: 488, endPoint y: 242, distance: 125.7
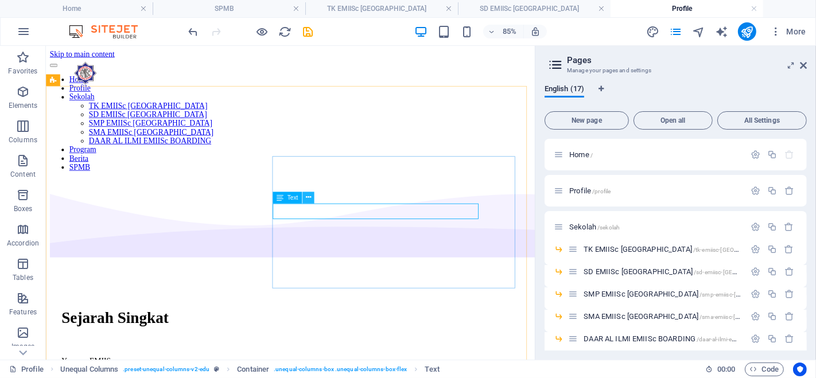
click at [310, 192] on icon at bounding box center [307, 197] width 5 height 10
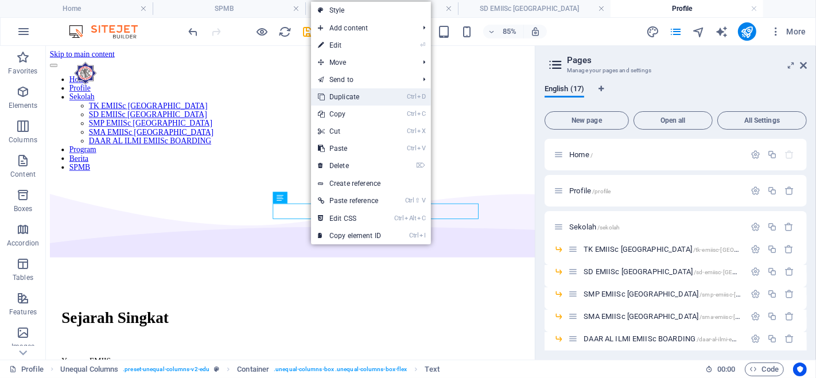
click at [357, 90] on link "Ctrl D Duplicate" at bounding box center [349, 96] width 77 height 17
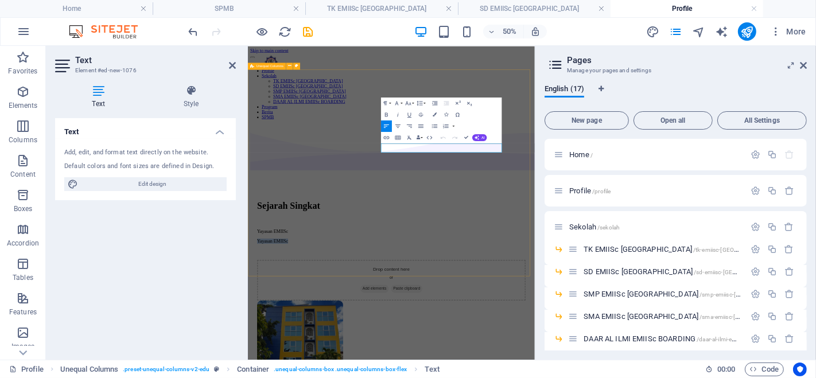
drag, startPoint x: 613, startPoint y: 247, endPoint x: 511, endPoint y: 247, distance: 101.6
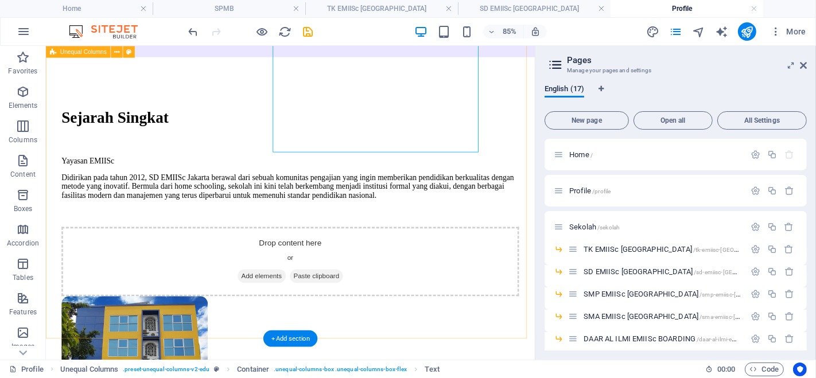
scroll to position [244, 0]
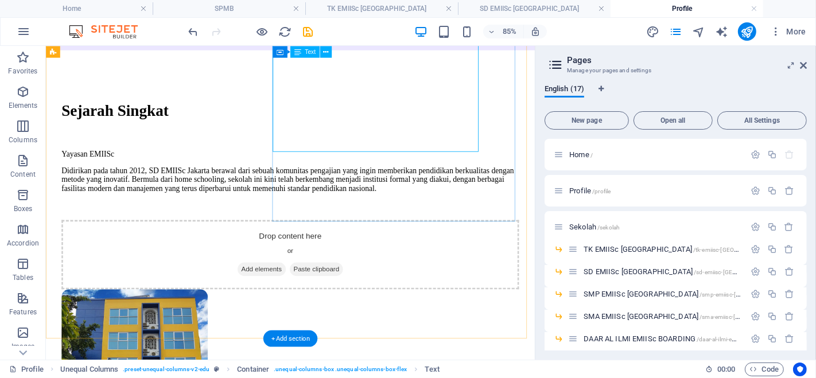
click at [471, 188] on div "Didirikan pada tahun 2012, SD EMIISc Jakarta berawal dari sebuah komunitas peng…" at bounding box center [333, 203] width 538 height 31
click at [460, 188] on div "Didirikan pada tahun 2012, SD EMIISc Jakarta berawal dari sebuah komunitas peng…" at bounding box center [333, 203] width 538 height 31
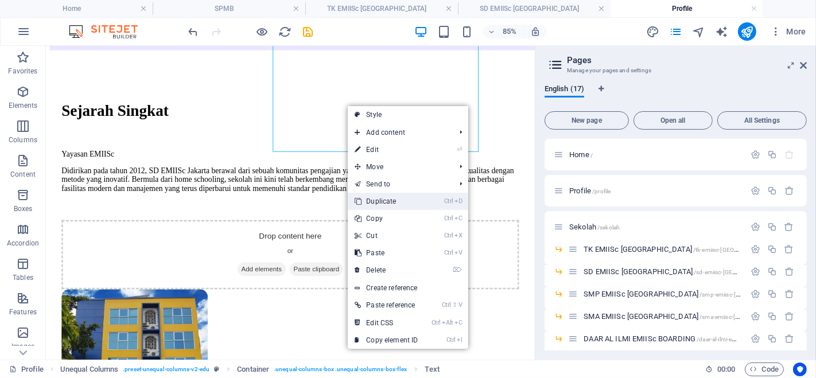
click at [390, 205] on link "Ctrl D Duplicate" at bounding box center [386, 201] width 77 height 17
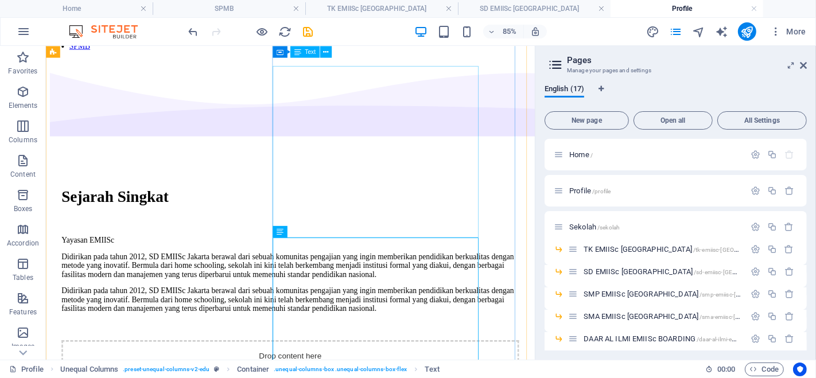
scroll to position [135, 0]
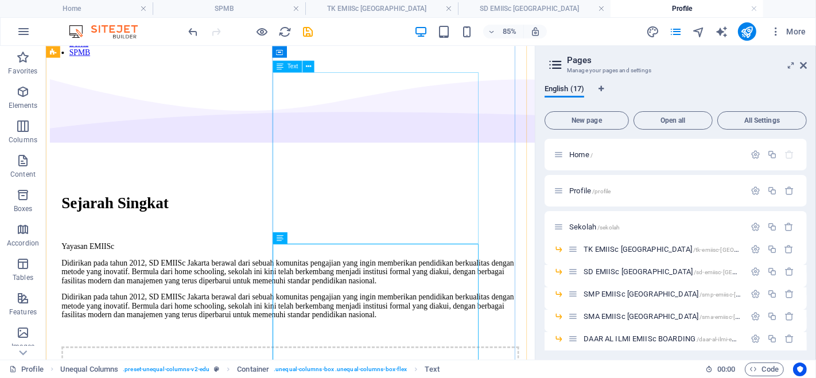
click at [431, 296] on div "Didirikan pada tahun 2012, SD EMIISc Jakarta berawal dari sebuah komunitas peng…" at bounding box center [333, 311] width 538 height 31
click at [423, 296] on div "Didirikan pada tahun 2012, SD EMIISc Jakarta berawal dari sebuah komunitas peng…" at bounding box center [333, 311] width 538 height 31
click at [306, 66] on icon at bounding box center [307, 66] width 5 height 10
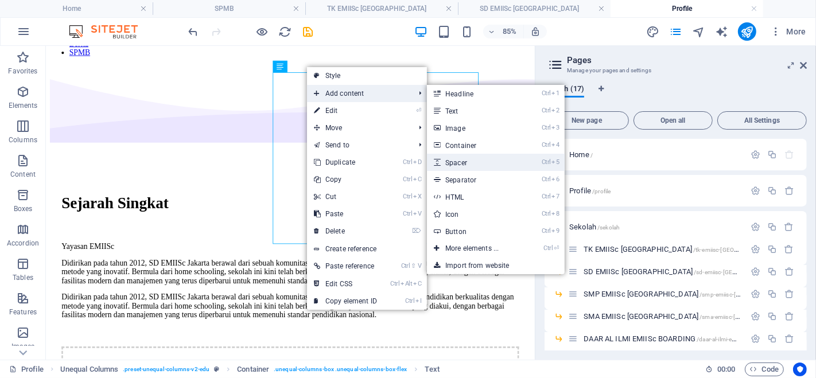
click at [466, 160] on link "Ctrl 5 Spacer" at bounding box center [474, 162] width 95 height 17
select select "px"
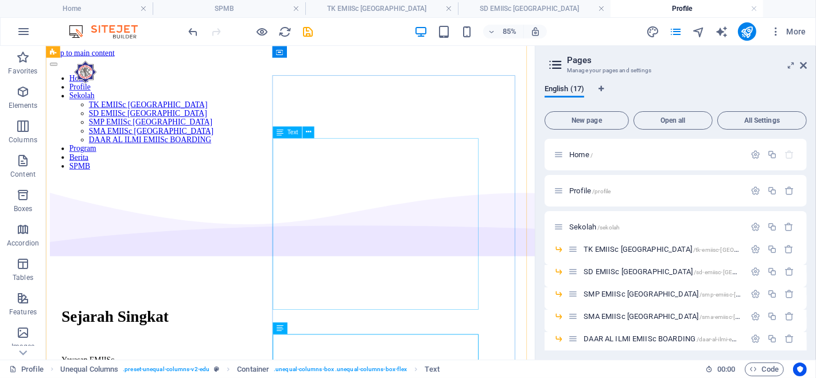
scroll to position [0, 0]
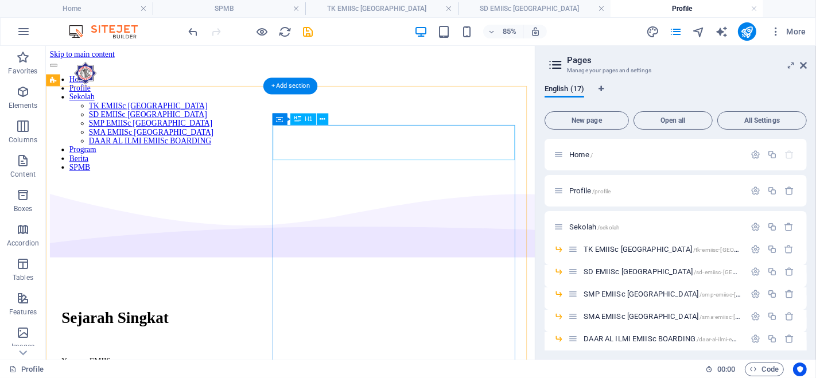
click at [450, 355] on div "Sejarah Singkat" at bounding box center [333, 365] width 538 height 21
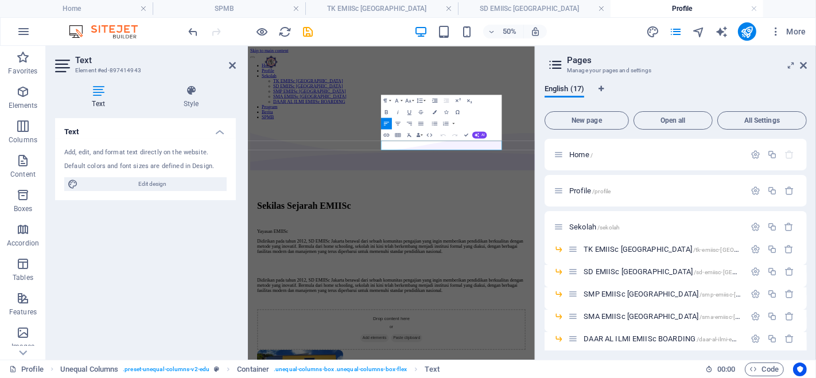
click at [223, 265] on div "Text Add, edit, and format text directly on the website. Default colors and fon…" at bounding box center [145, 234] width 181 height 233
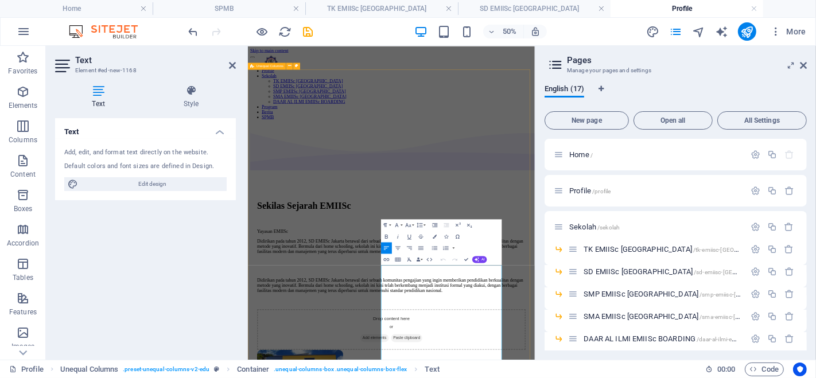
select select "multiple-waves"
select select "em"
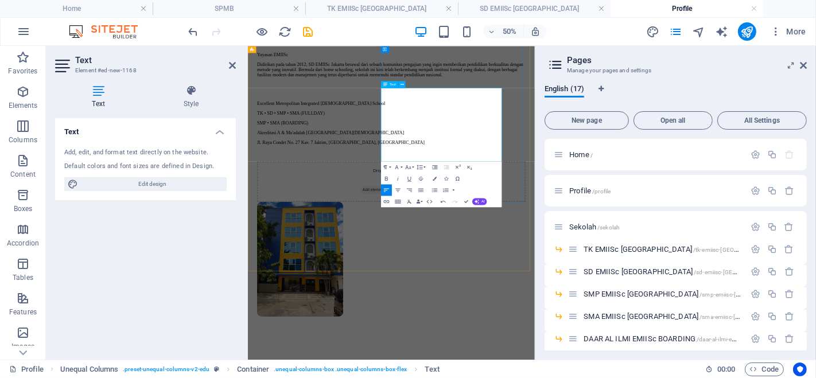
scroll to position [2168, 6]
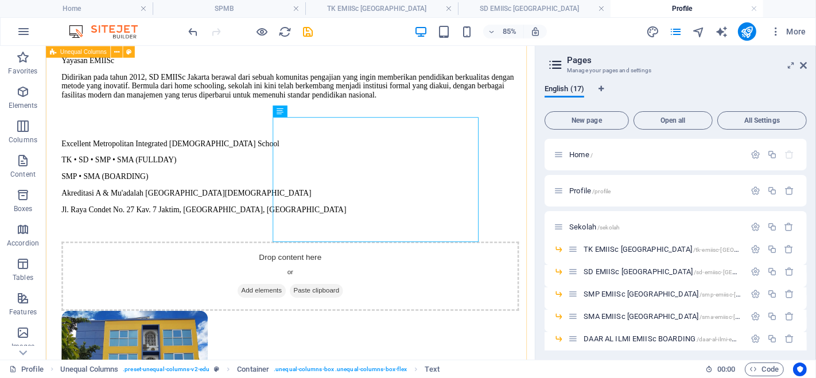
click at [204, 303] on div "Sekilas Sejarah EMIISc Yayasan EMIISc Didirikan pada tahun 2012, SD EMIISc Jaka…" at bounding box center [333, 288] width 566 height 878
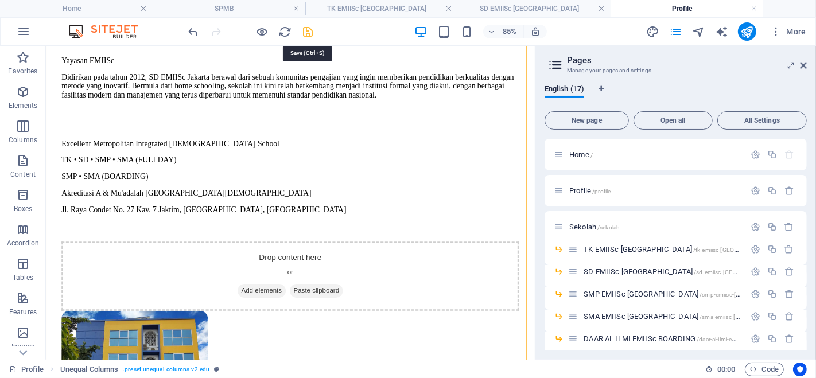
click at [310, 28] on icon "save" at bounding box center [308, 31] width 13 height 13
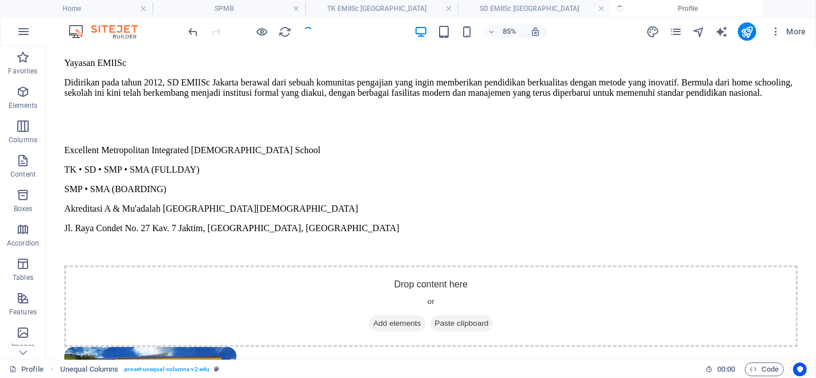
scroll to position [299, 0]
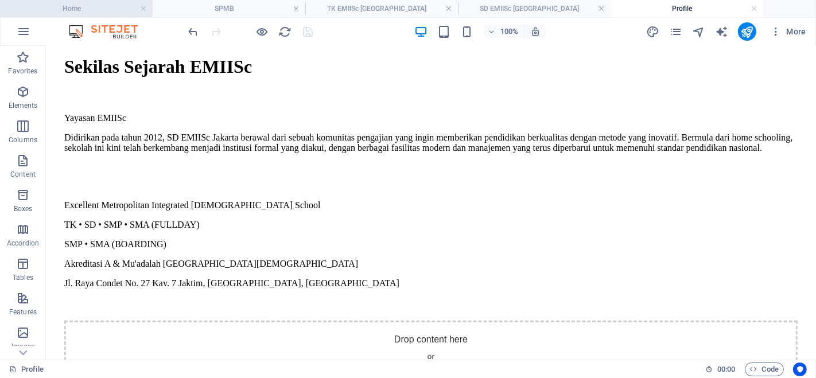
click at [110, 9] on h4 "Home" at bounding box center [76, 8] width 153 height 13
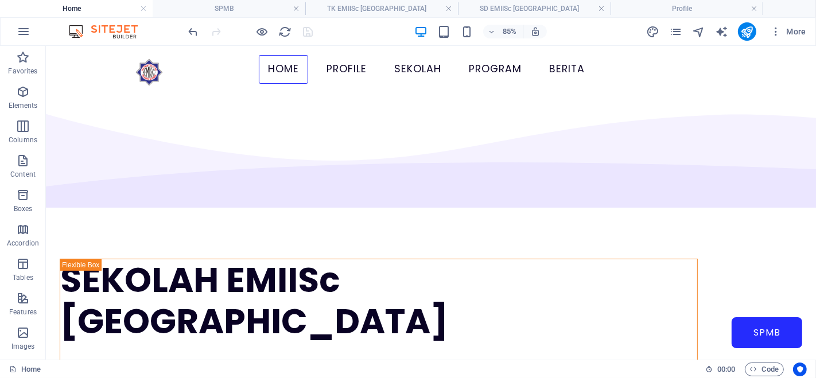
scroll to position [0, 0]
click at [501, 5] on h4 "SD EMIISc [GEOGRAPHIC_DATA]" at bounding box center [534, 8] width 153 height 13
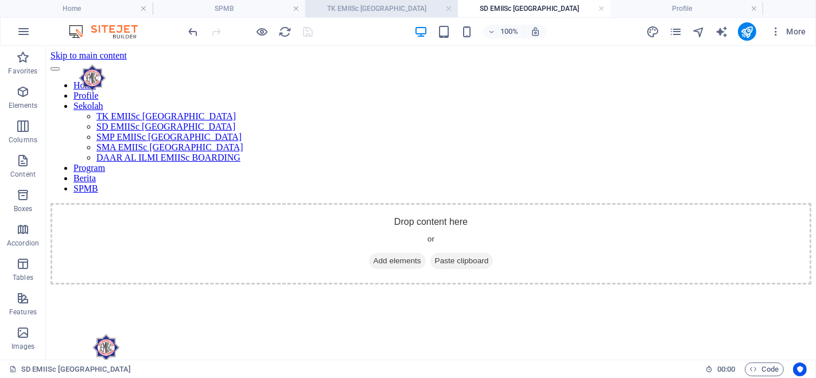
click at [386, 9] on h4 "TK EMIISc [GEOGRAPHIC_DATA]" at bounding box center [381, 8] width 153 height 13
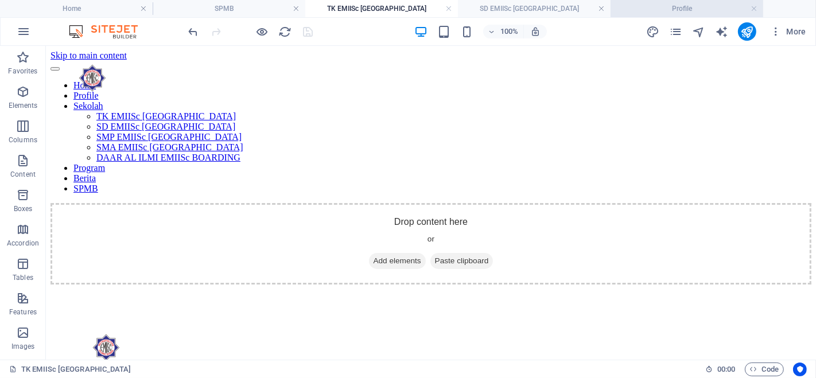
click at [657, 2] on h4 "Profile" at bounding box center [687, 8] width 153 height 13
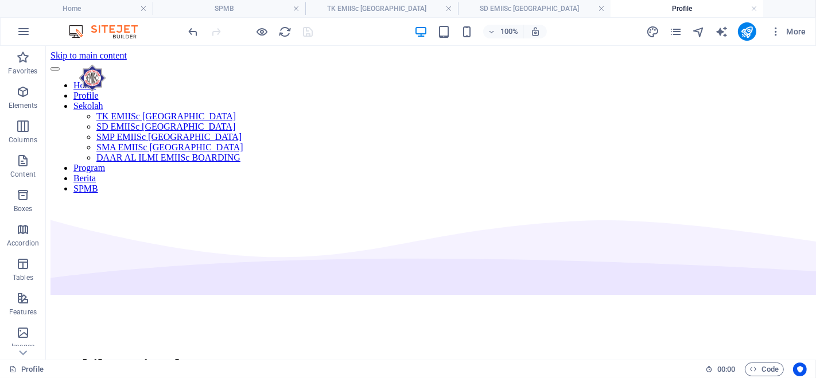
scroll to position [299, 0]
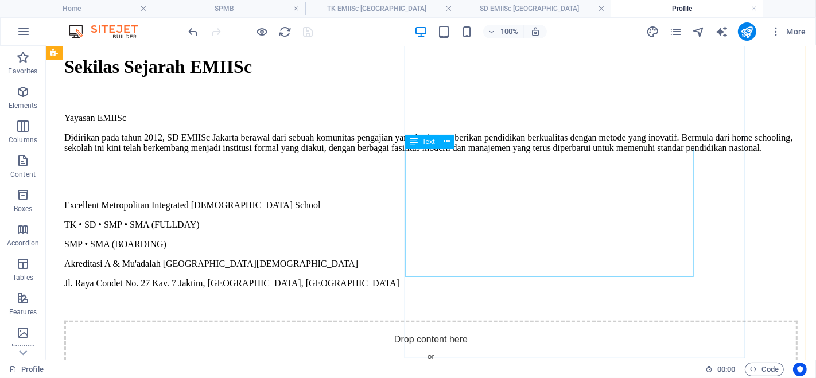
click at [468, 210] on div "Excellent Metropolitan Integrated [DEMOGRAPHIC_DATA] School TK • SD • SMP • SMA…" at bounding box center [431, 244] width 734 height 88
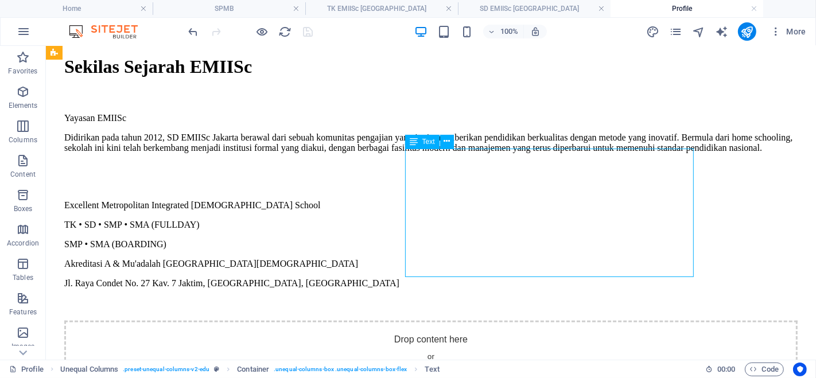
click at [468, 210] on div "Excellent Metropolitan Integrated [DEMOGRAPHIC_DATA] School TK • SD • SMP • SMA…" at bounding box center [431, 244] width 734 height 88
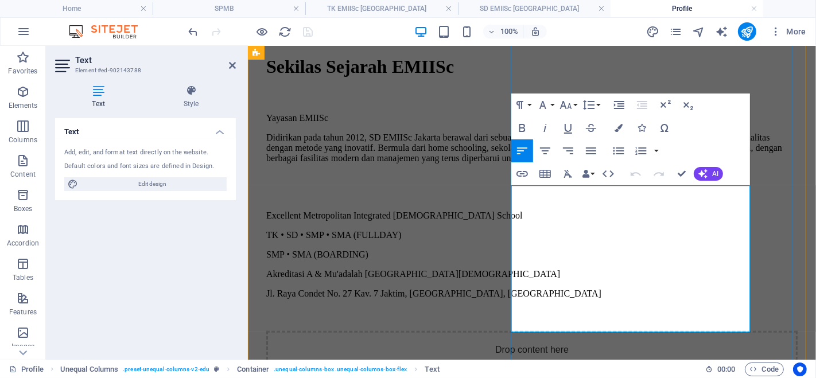
click at [555, 249] on p "SMP • SMA (BOARDING)" at bounding box center [532, 254] width 532 height 10
drag, startPoint x: 511, startPoint y: 268, endPoint x: 615, endPoint y: 289, distance: 105.9
click at [615, 279] on p "Akreditasi A & Mu'adalah [GEOGRAPHIC_DATA][DEMOGRAPHIC_DATA]" at bounding box center [532, 274] width 532 height 10
copy p "Akreditasi A & Mu'adalah [GEOGRAPHIC_DATA][DEMOGRAPHIC_DATA]"
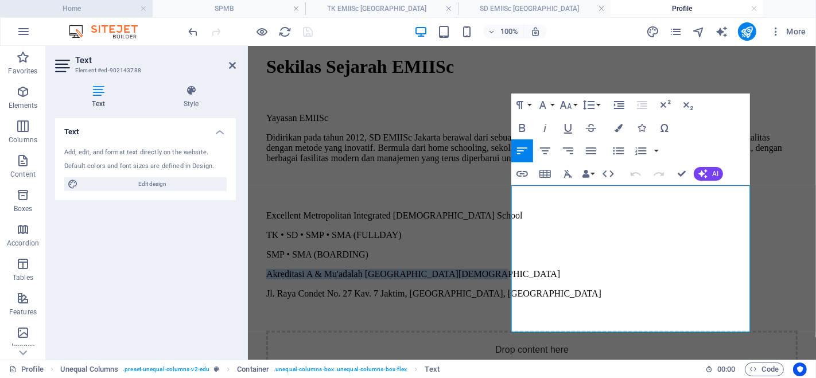
click at [109, 10] on h4 "Home" at bounding box center [76, 8] width 153 height 13
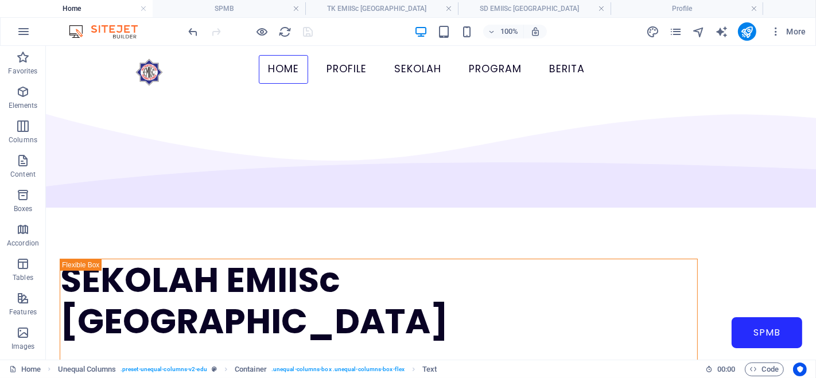
scroll to position [0, 0]
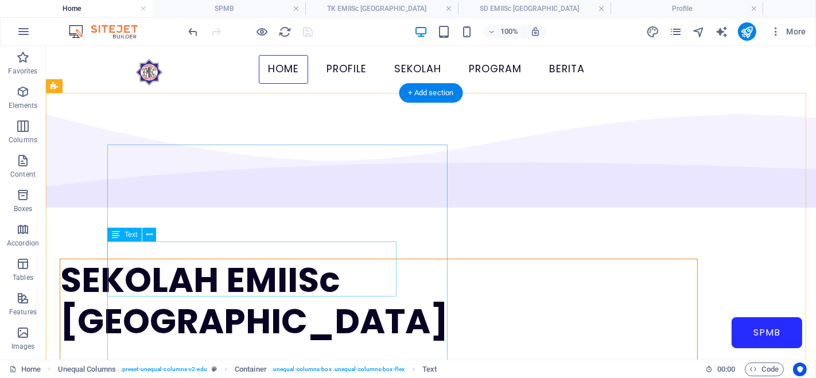
click at [246, 355] on div "TK - SD - SMP - SMA FULLDAY dan BOARDING" at bounding box center [378, 382] width 637 height 55
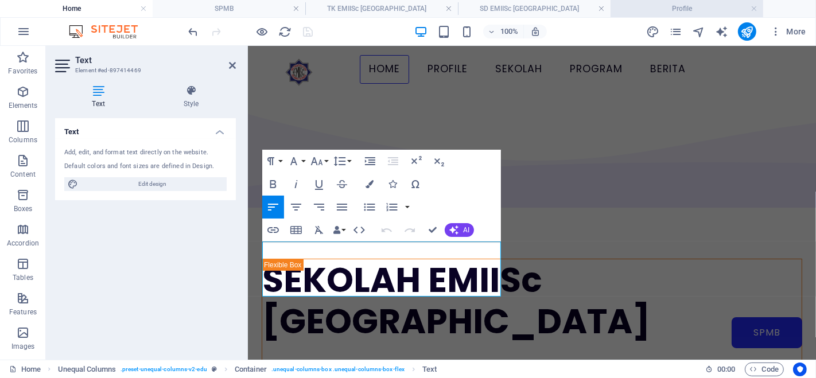
click at [654, 7] on h4 "Profile" at bounding box center [687, 8] width 153 height 13
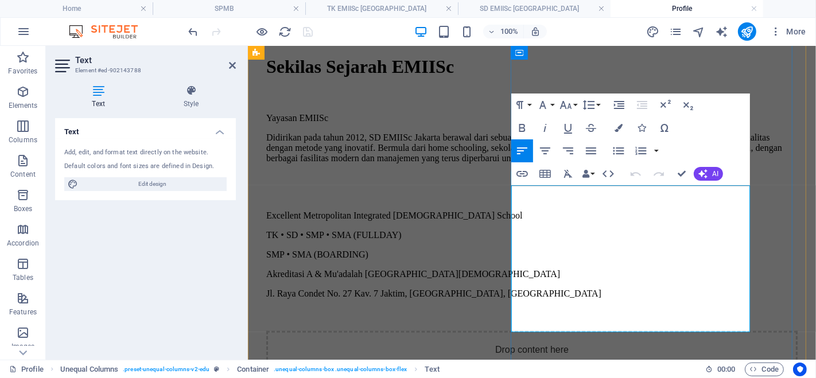
click at [551, 249] on p "SMP • SMA (BOARDING)" at bounding box center [532, 254] width 532 height 10
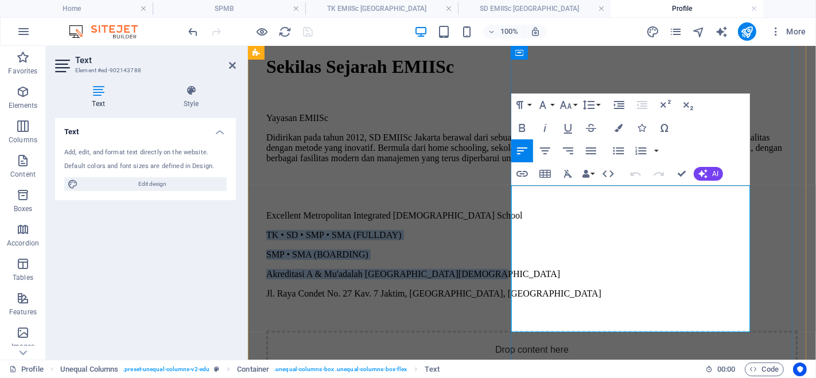
drag, startPoint x: 511, startPoint y: 230, endPoint x: 644, endPoint y: 286, distance: 143.8
click at [644, 286] on div "Excellent Metropolitan Integrated [DEMOGRAPHIC_DATA] School TK • SD • SMP • SMA…" at bounding box center [532, 254] width 532 height 88
copy div "TK • SD • SMP • SMA (FULLDAY) SMP • SMA (BOARDING) Akreditasi A & Mu'adalah [GE…"
click at [106, 2] on h4 "Home" at bounding box center [76, 8] width 153 height 13
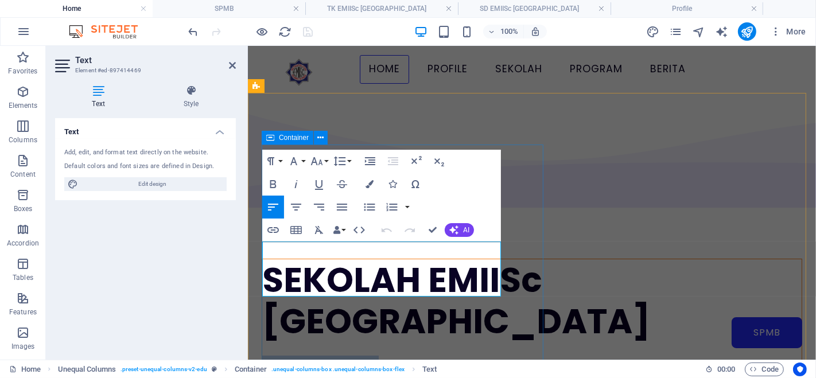
drag, startPoint x: 401, startPoint y: 264, endPoint x: 261, endPoint y: 247, distance: 141.1
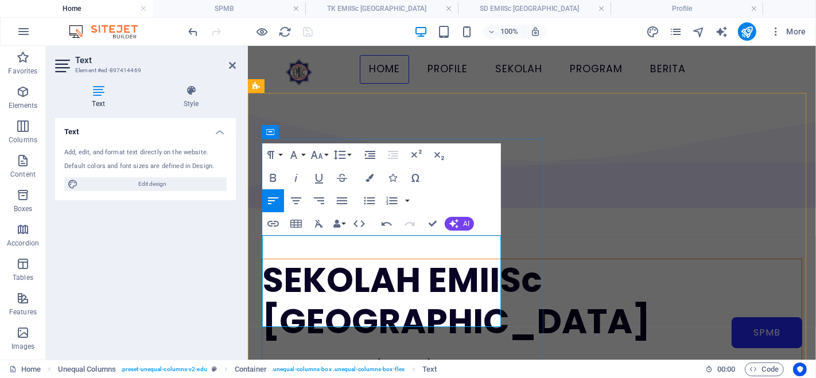
click at [412, 374] on p "SMP • SMA (BOARDING)" at bounding box center [532, 383] width 540 height 18
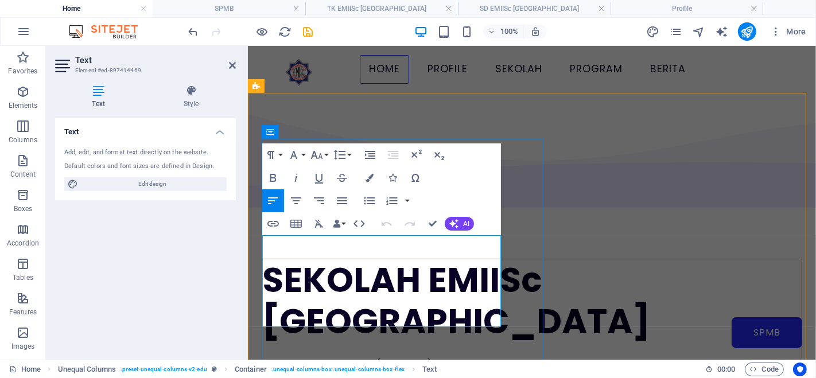
drag, startPoint x: 265, startPoint y: 279, endPoint x: 358, endPoint y: 298, distance: 94.9
copy p "Akreditasi A & Mu'adalah [GEOGRAPHIC_DATA][DEMOGRAPHIC_DATA]"
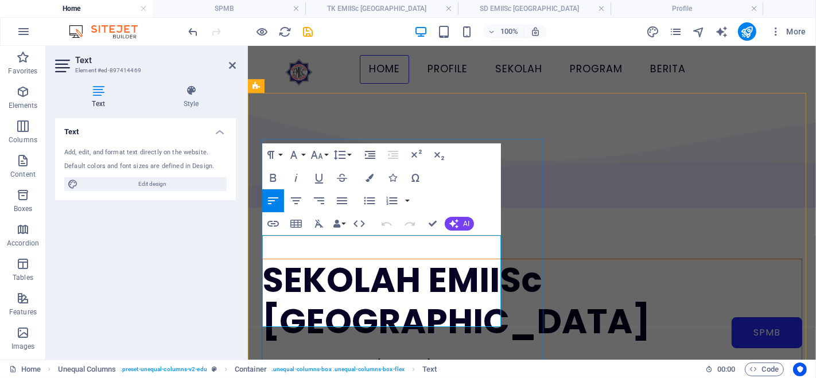
click at [400, 374] on p "SMP • SMA (BOARDING)" at bounding box center [532, 383] width 540 height 18
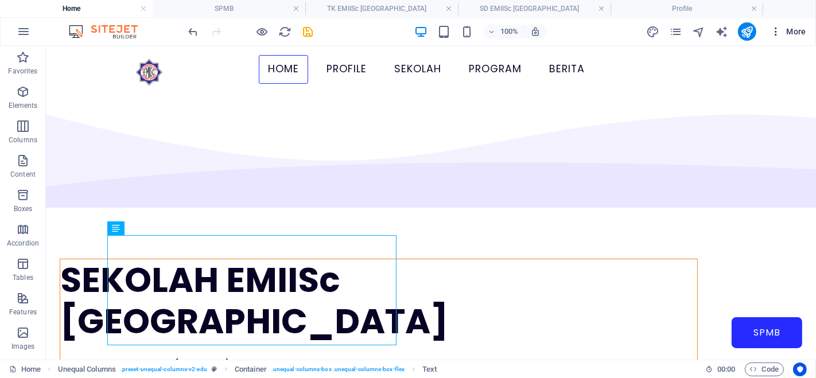
click at [793, 26] on span "More" at bounding box center [788, 31] width 36 height 11
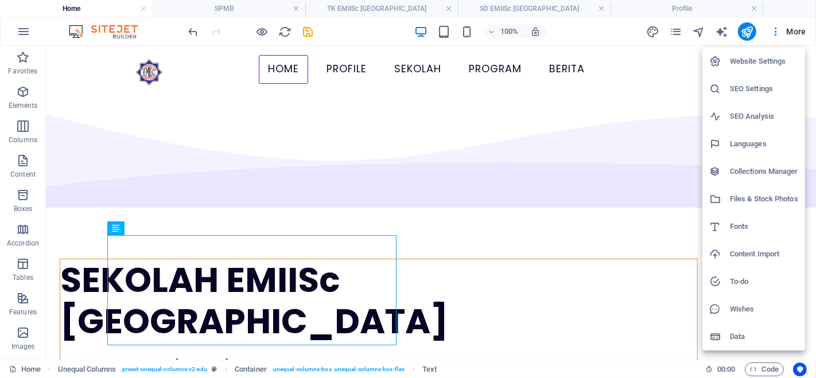
click at [758, 87] on h6 "SEO Settings" at bounding box center [764, 89] width 68 height 14
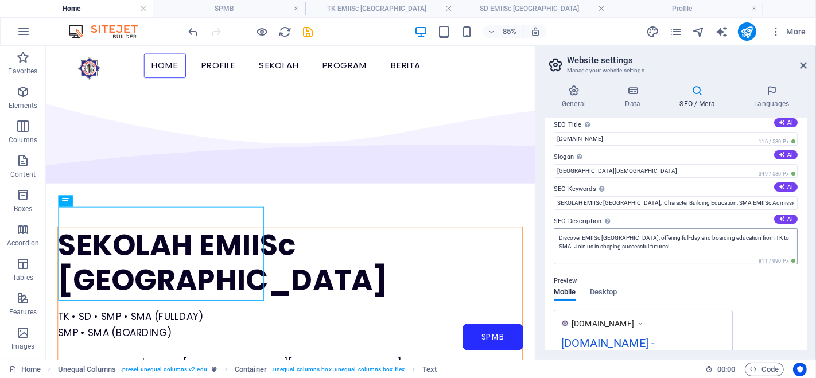
scroll to position [2, 0]
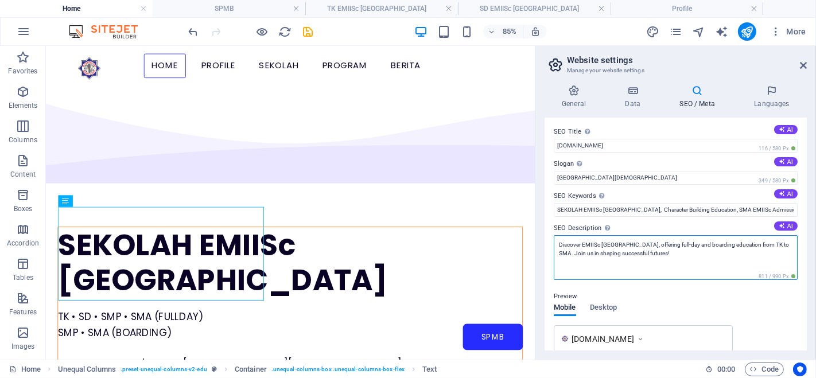
drag, startPoint x: 676, startPoint y: 253, endPoint x: 541, endPoint y: 243, distance: 134.7
click at [541, 243] on div "General Data SEO / Meta Languages Website name [DOMAIN_NAME] Logo Drag files he…" at bounding box center [676, 218] width 281 height 284
paste textarea "Akreditasi A & Mu'adalah [GEOGRAPHIC_DATA][DEMOGRAPHIC_DATA]"
click at [559, 246] on textarea "Akreditasi A & Mu'adalah [GEOGRAPHIC_DATA][DEMOGRAPHIC_DATA]" at bounding box center [676, 257] width 244 height 45
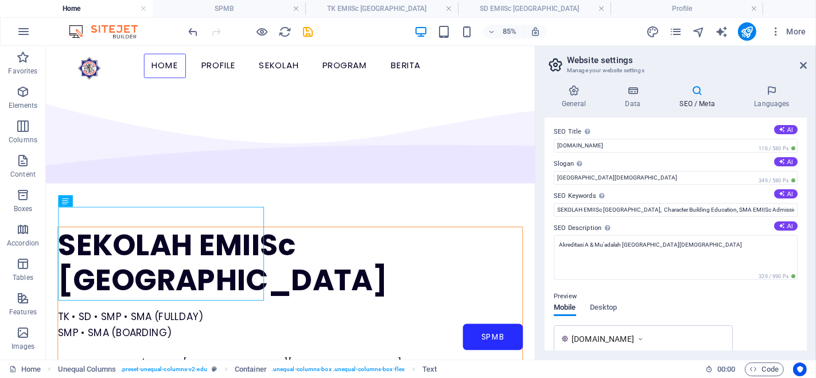
click at [777, 220] on div "SEO Title The title of your website - make it something that stands out in sear…" at bounding box center [676, 234] width 262 height 233
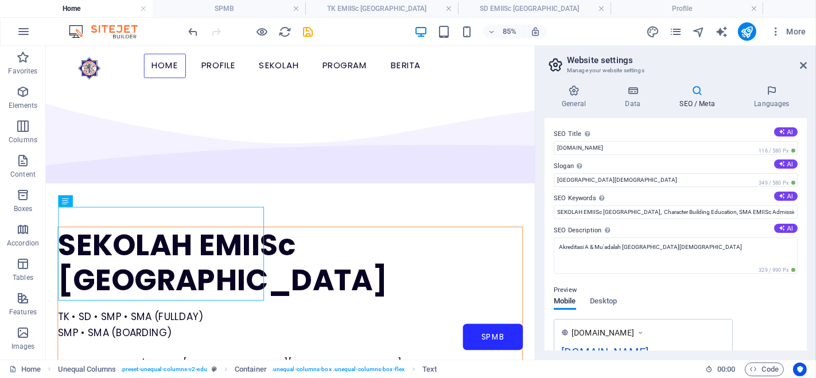
scroll to position [0, 0]
drag, startPoint x: 673, startPoint y: 182, endPoint x: 555, endPoint y: 180, distance: 118.9
click at [555, 180] on input "[GEOGRAPHIC_DATA][DEMOGRAPHIC_DATA]" at bounding box center [676, 180] width 244 height 14
click at [557, 248] on textarea "Akreditasi A & Mu'adalah [GEOGRAPHIC_DATA][DEMOGRAPHIC_DATA]" at bounding box center [676, 256] width 244 height 36
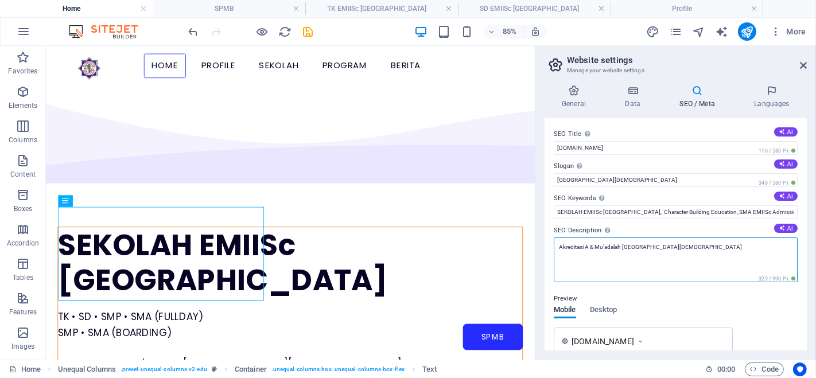
paste textarea "[GEOGRAPHIC_DATA][DEMOGRAPHIC_DATA]"
type textarea "[GEOGRAPHIC_DATA][DEMOGRAPHIC_DATA] - Akreditasi A & Mu'adalah [GEOGRAPHIC_DATA…"
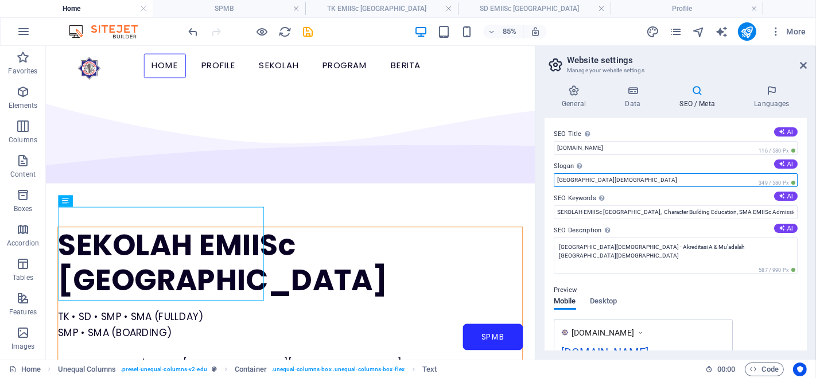
drag, startPoint x: 662, startPoint y: 183, endPoint x: 552, endPoint y: 183, distance: 110.2
click at [552, 183] on div "SEO Title The title of your website - make it something that stands out in sear…" at bounding box center [676, 234] width 262 height 233
click at [668, 182] on input "[GEOGRAPHIC_DATA][DEMOGRAPHIC_DATA]" at bounding box center [676, 180] width 244 height 14
drag, startPoint x: 667, startPoint y: 182, endPoint x: 552, endPoint y: 175, distance: 115.6
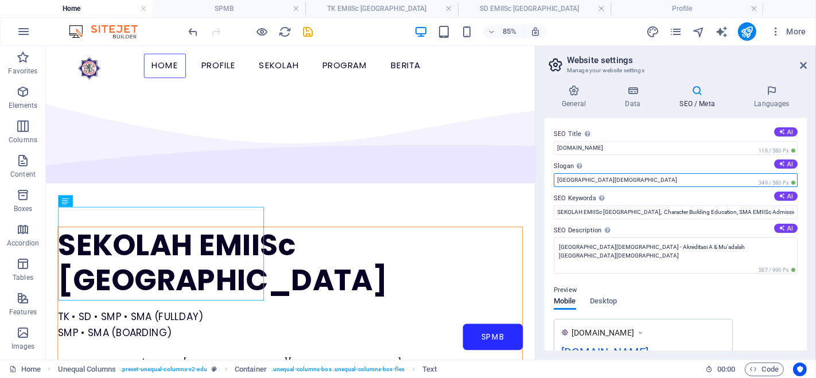
click at [552, 175] on div "SEO Title The title of your website - make it something that stands out in sear…" at bounding box center [676, 234] width 262 height 233
type input "m"
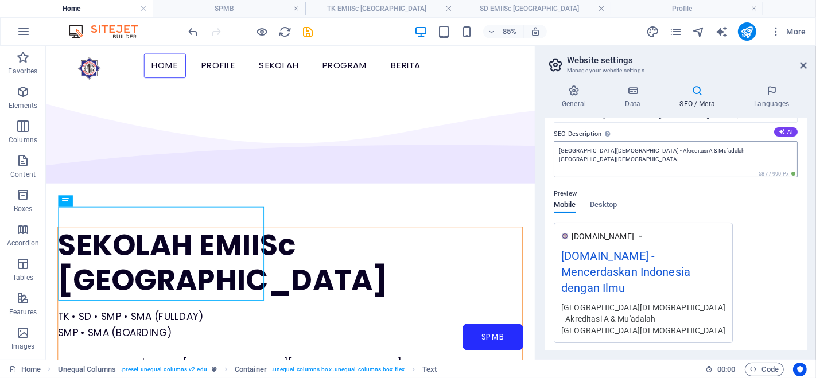
scroll to position [121, 0]
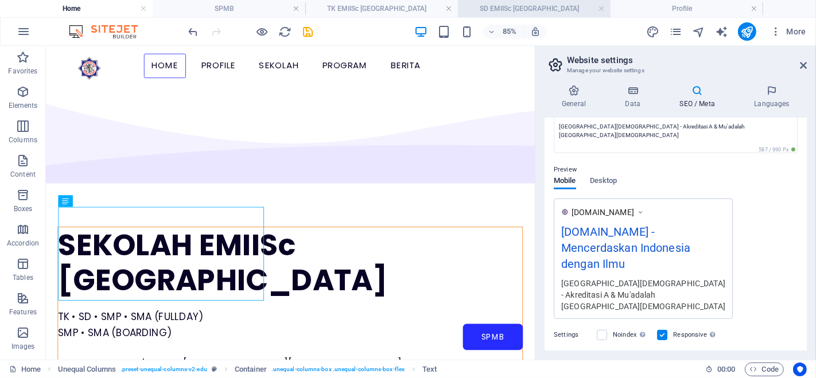
type input "Mencerdaskan Indonesia dengan Ilmu"
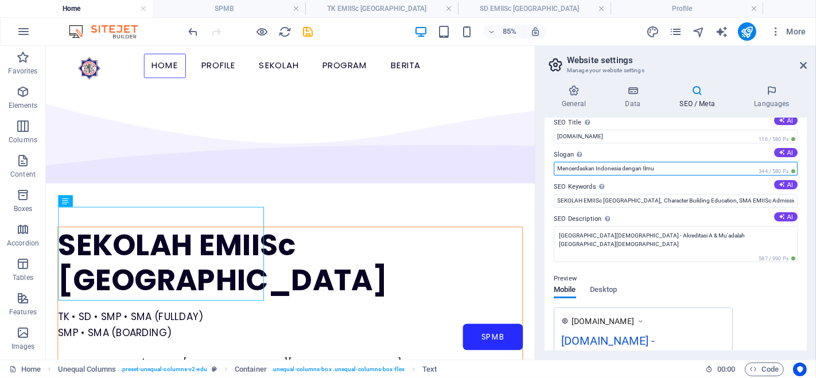
scroll to position [0, 0]
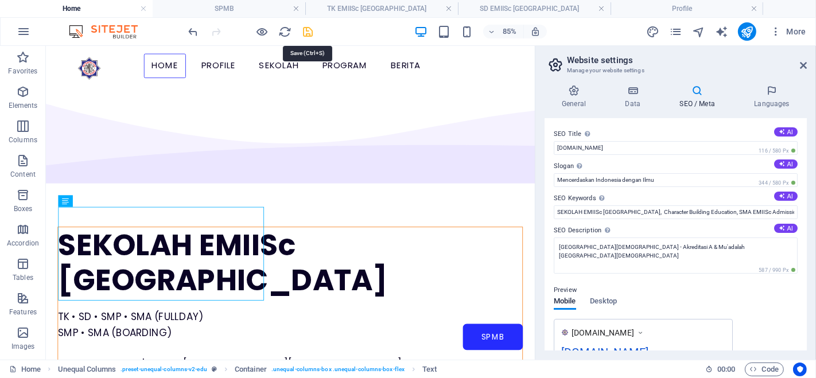
click at [305, 33] on icon "save" at bounding box center [308, 31] width 13 height 13
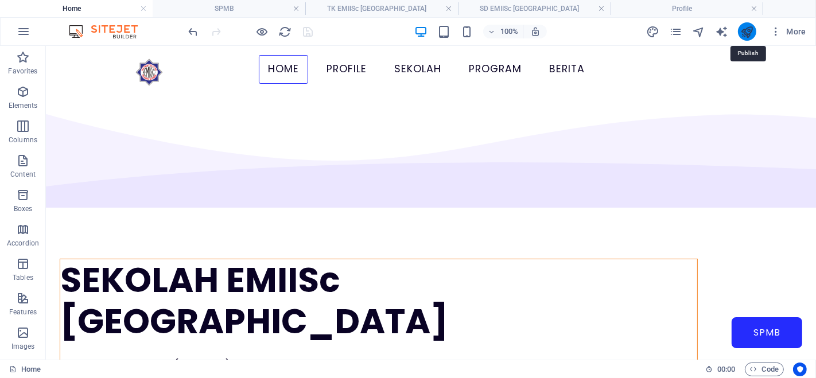
click at [748, 30] on icon "publish" at bounding box center [747, 31] width 13 height 13
